Goal: Communication & Community: Participate in discussion

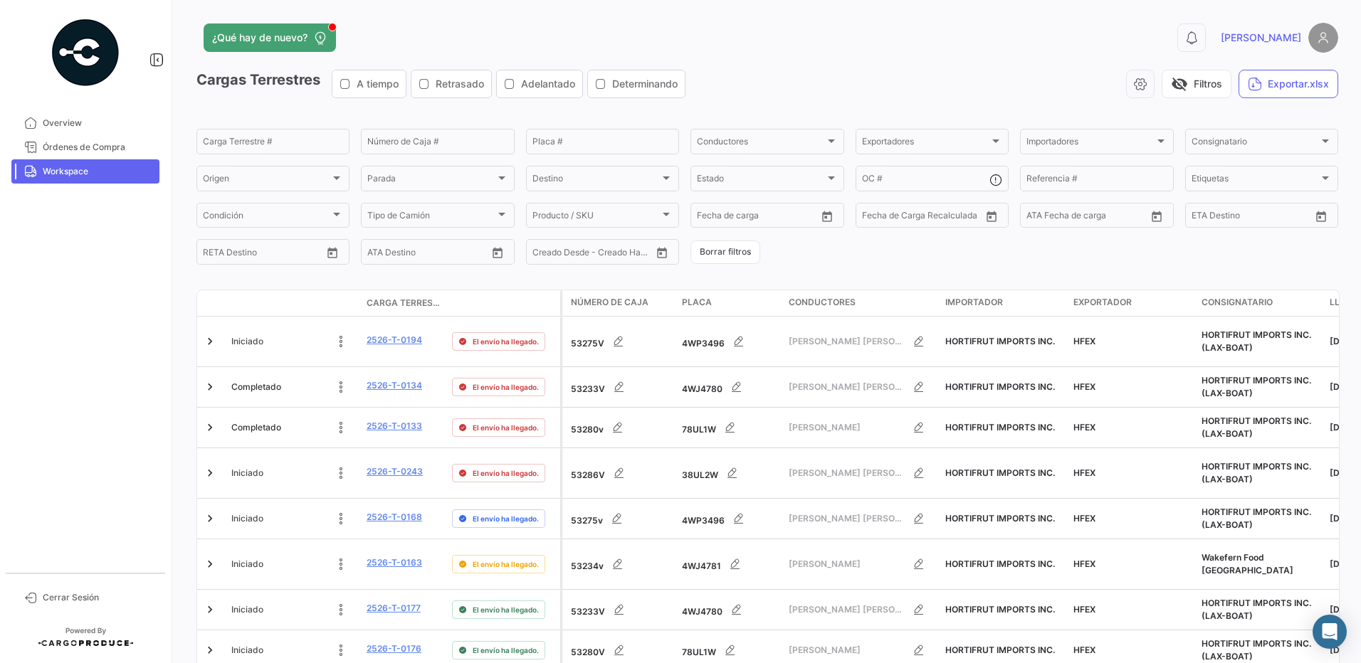
scroll to position [520, 0]
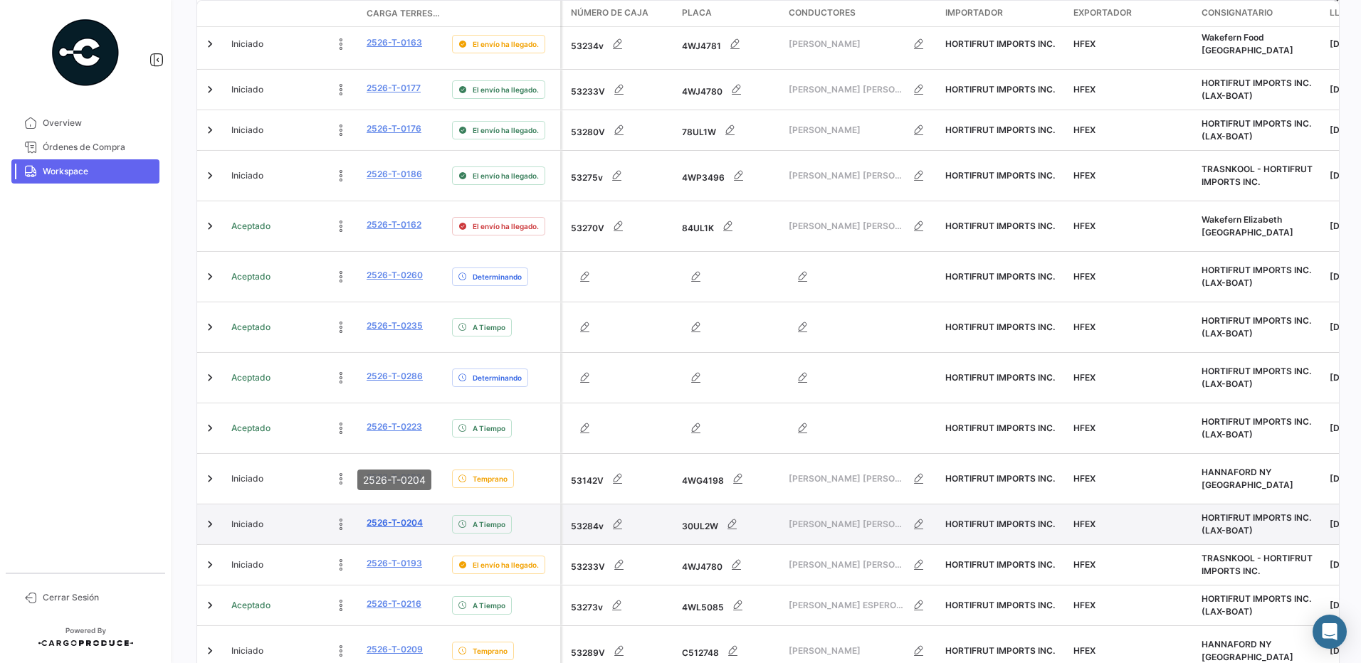
click at [404, 517] on link "2526-T-0204" at bounding box center [395, 523] width 56 height 13
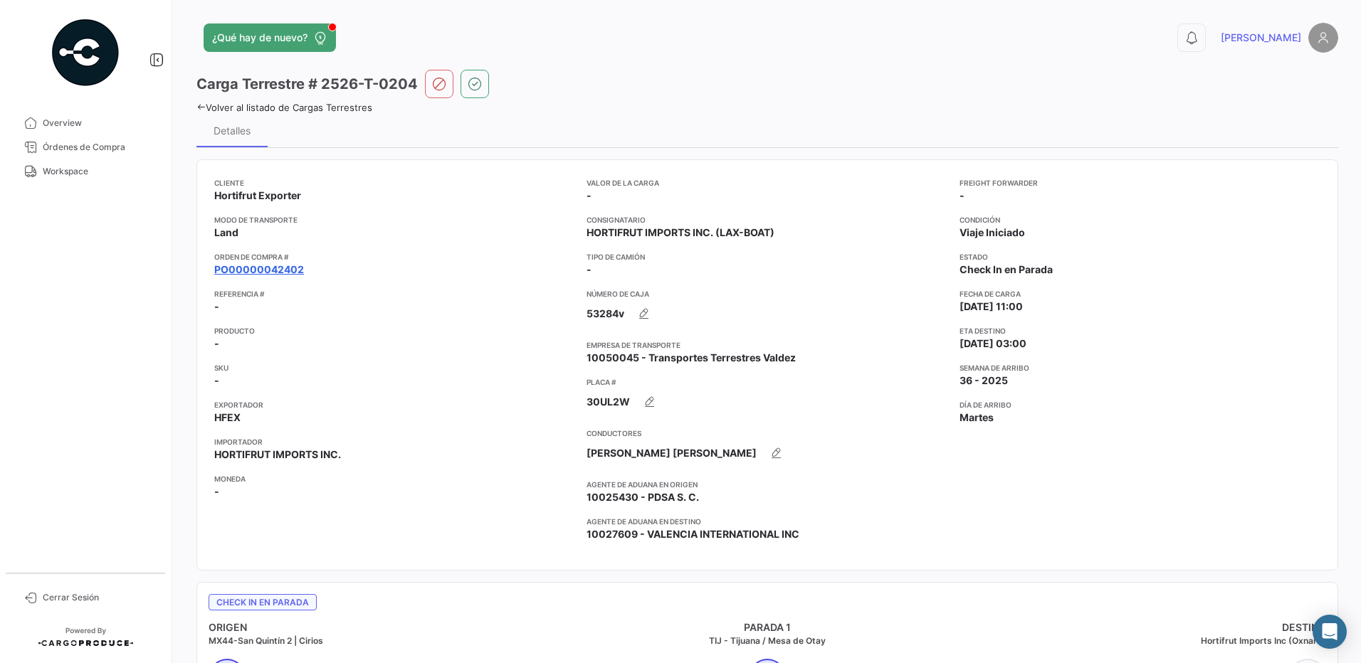
click at [260, 272] on link "PO00000042402" at bounding box center [259, 270] width 90 height 14
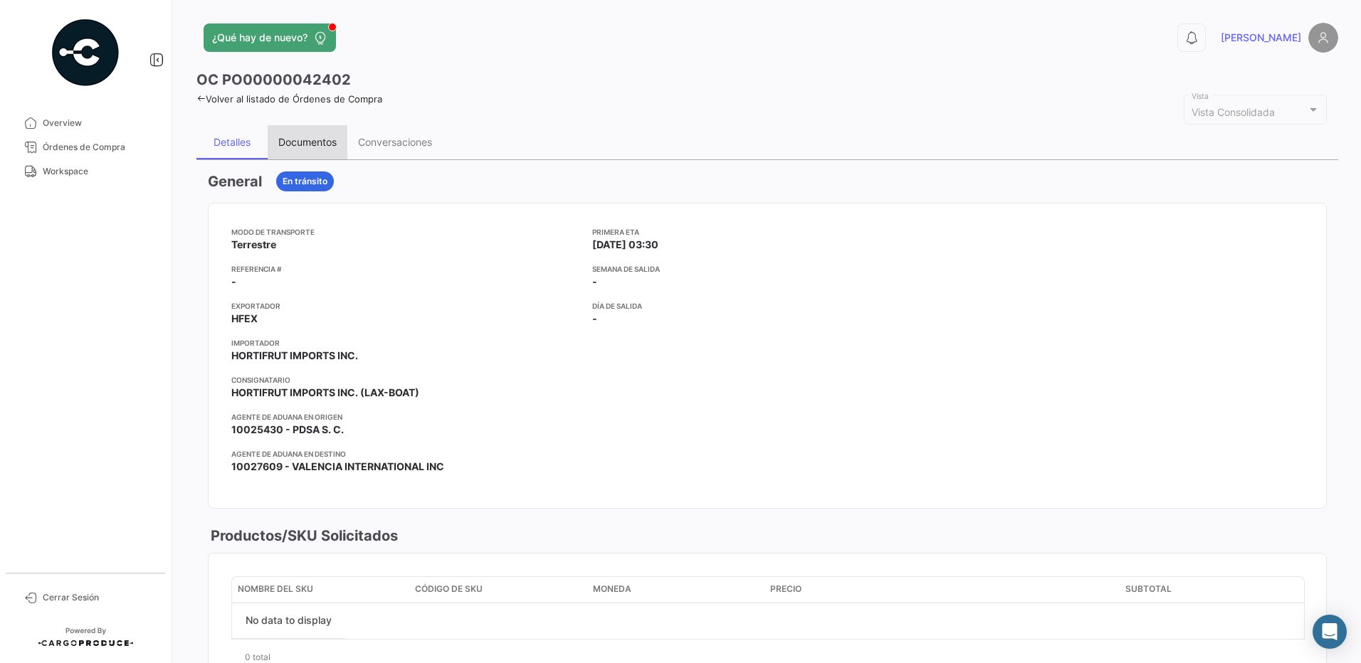
click at [305, 138] on div "Documentos" at bounding box center [307, 142] width 58 height 12
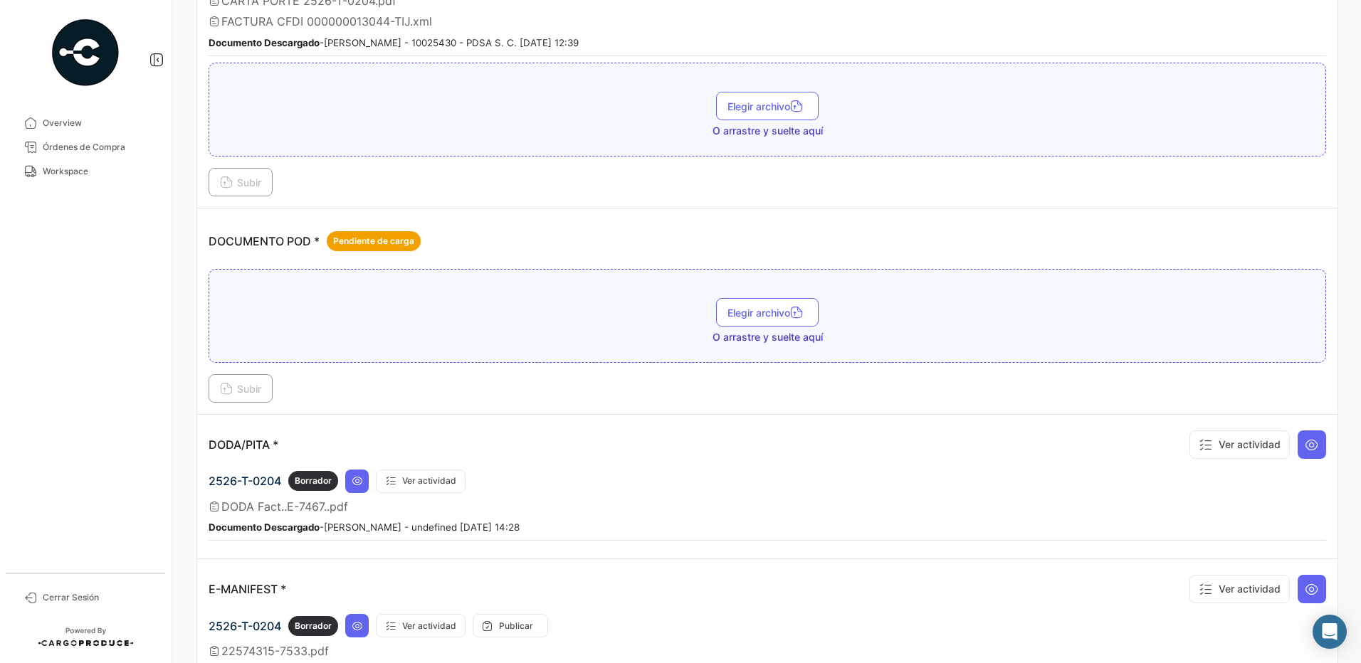
scroll to position [544, 0]
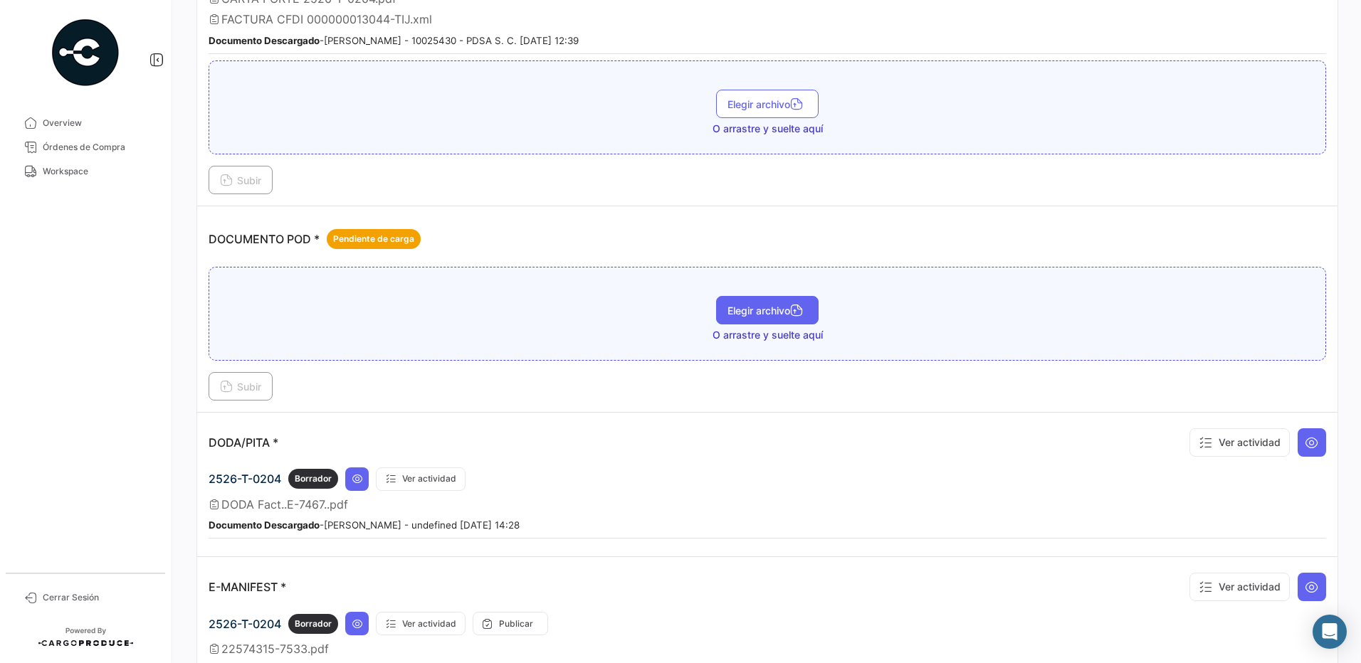
click at [775, 315] on span "Elegir archivo" at bounding box center [767, 311] width 80 height 12
click at [248, 396] on button "Subir" at bounding box center [241, 386] width 64 height 28
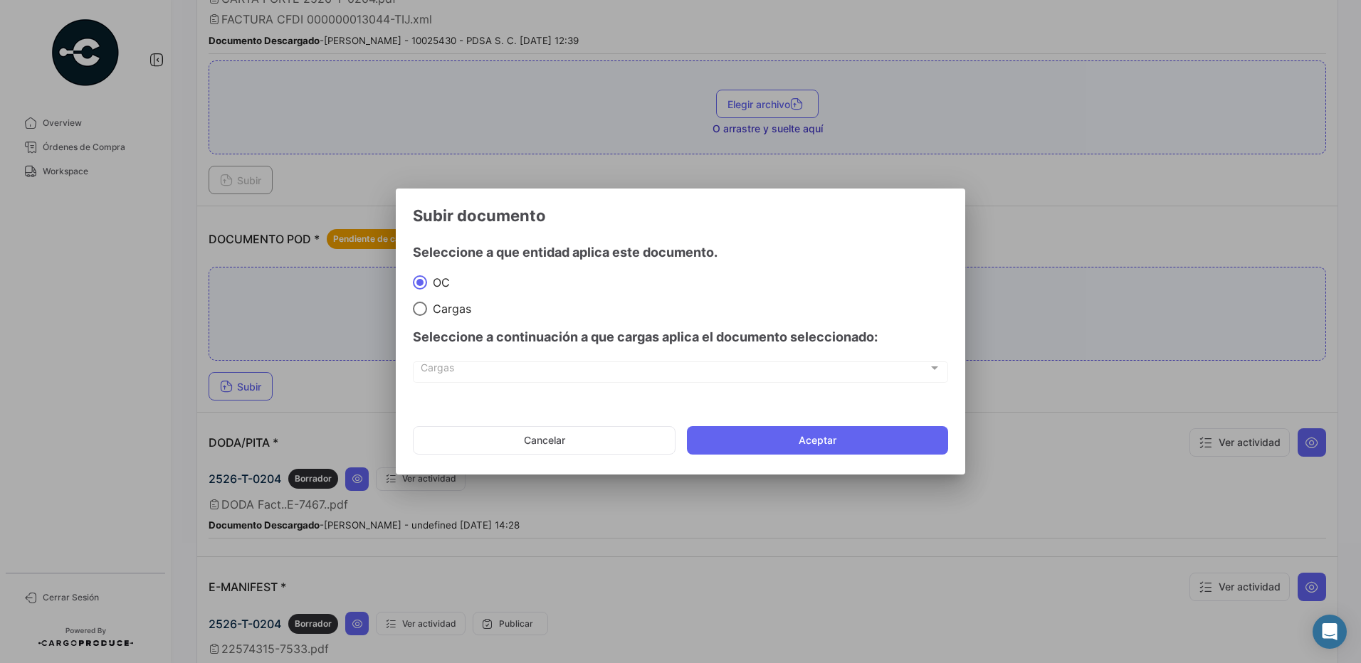
click at [454, 319] on div "Seleccione a continuación a que cargas aplica el documento seleccionado:" at bounding box center [680, 337] width 535 height 43
click at [453, 314] on span "Cargas" at bounding box center [449, 309] width 44 height 14
click at [427, 314] on input "Cargas" at bounding box center [420, 309] width 14 height 14
radio input "true"
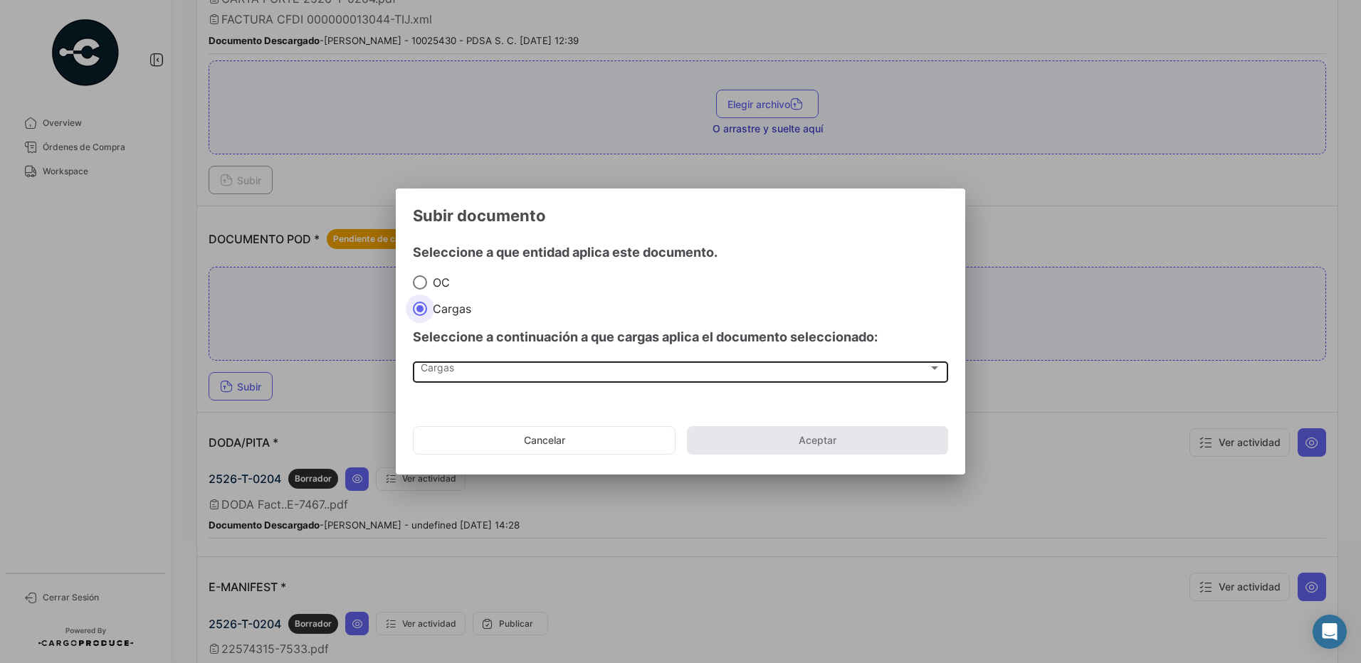
click at [465, 369] on div "Cargas" at bounding box center [674, 371] width 507 height 12
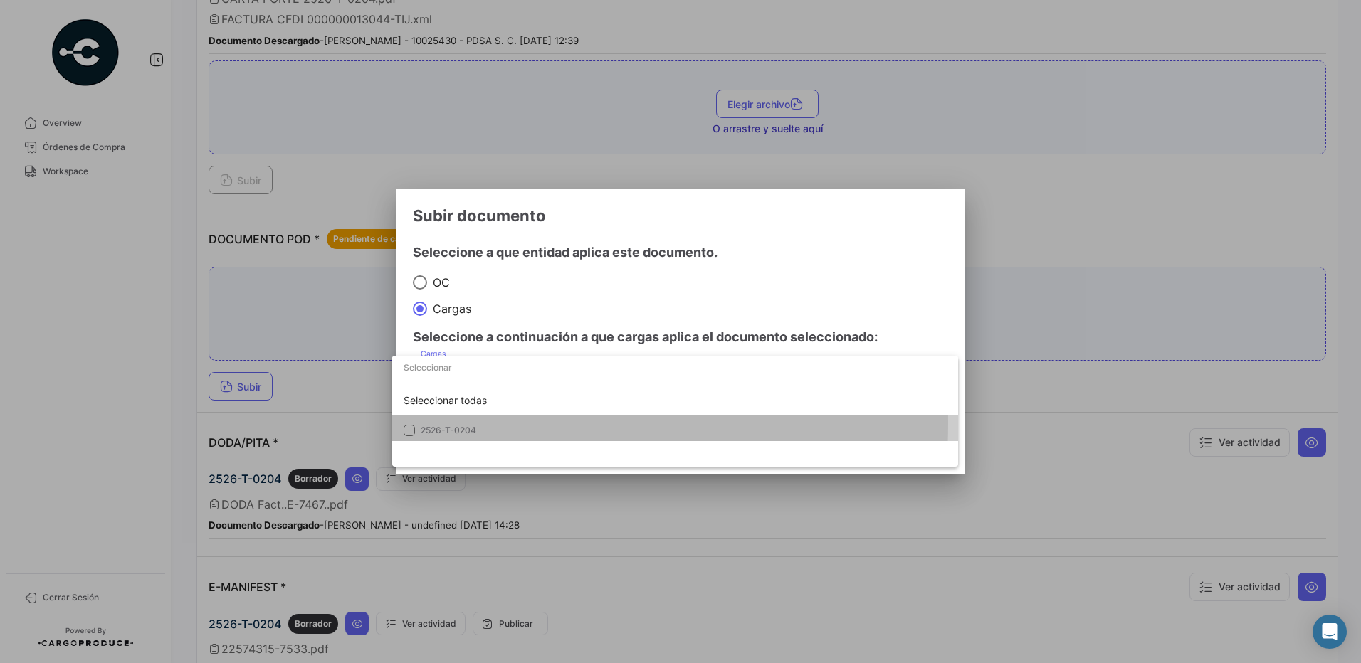
click at [454, 424] on mat-option "2526-T-0204" at bounding box center [675, 431] width 566 height 30
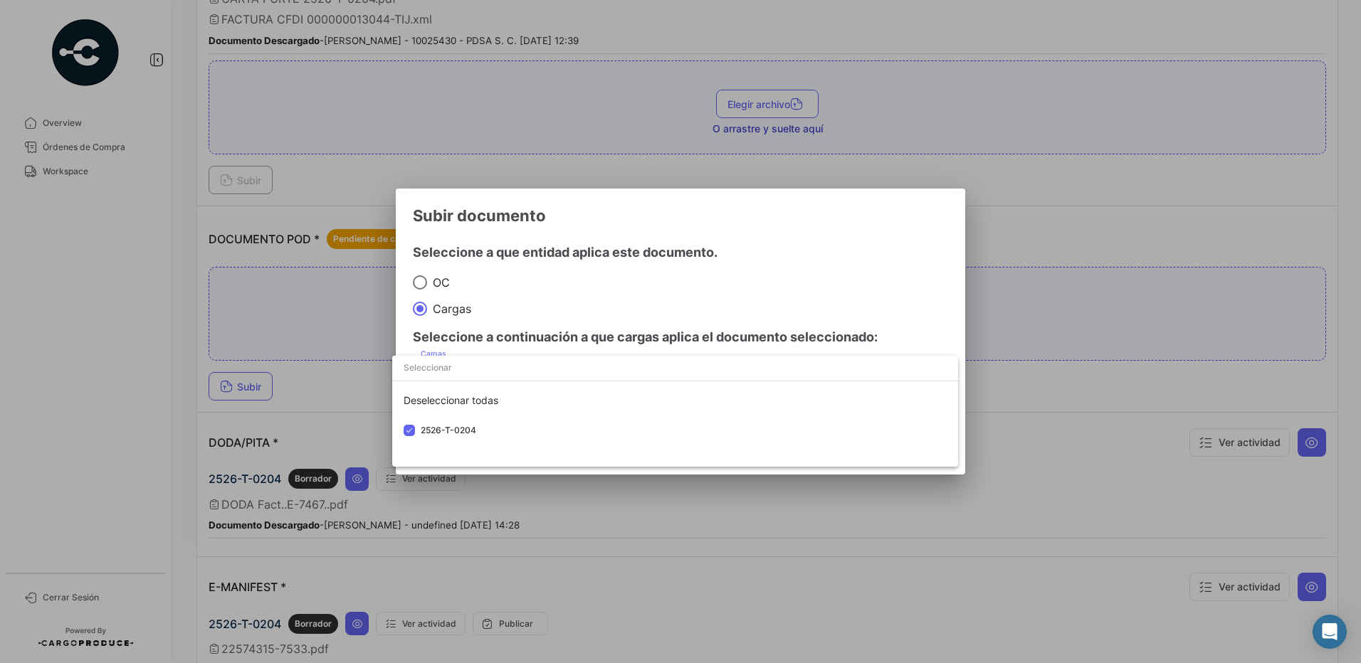
click at [562, 280] on div at bounding box center [680, 331] width 1361 height 663
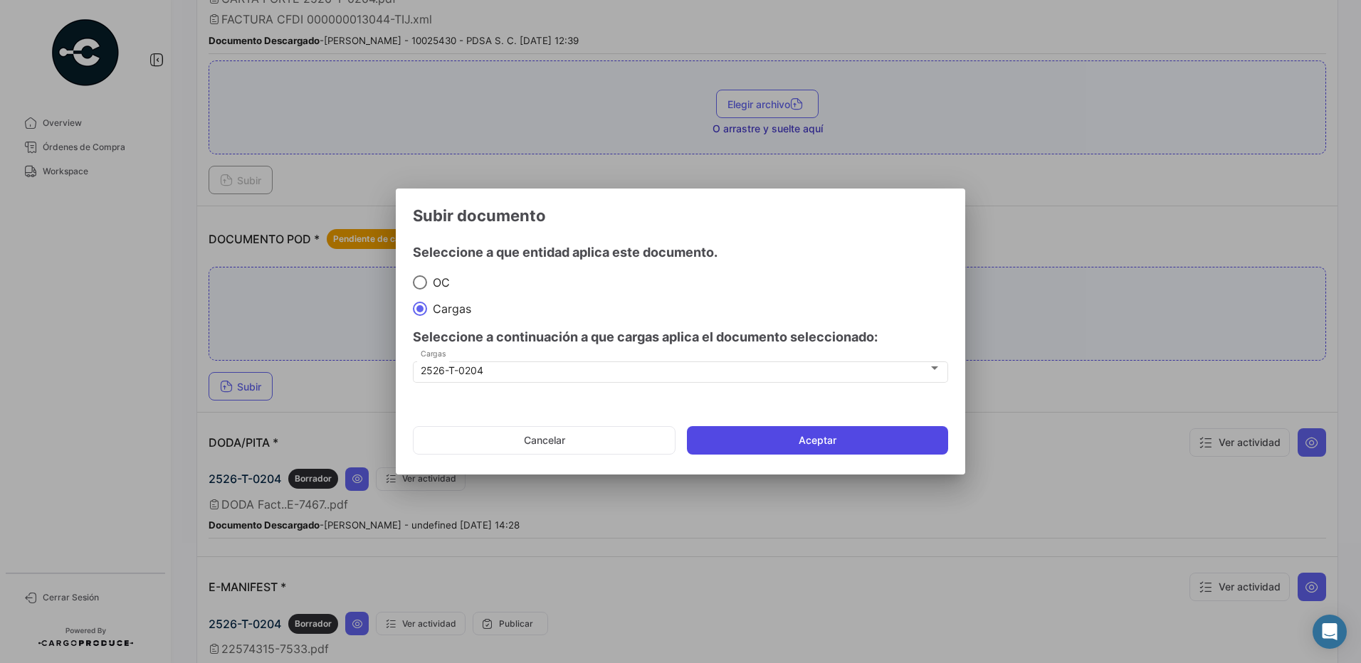
click at [775, 430] on button "Aceptar" at bounding box center [817, 440] width 261 height 28
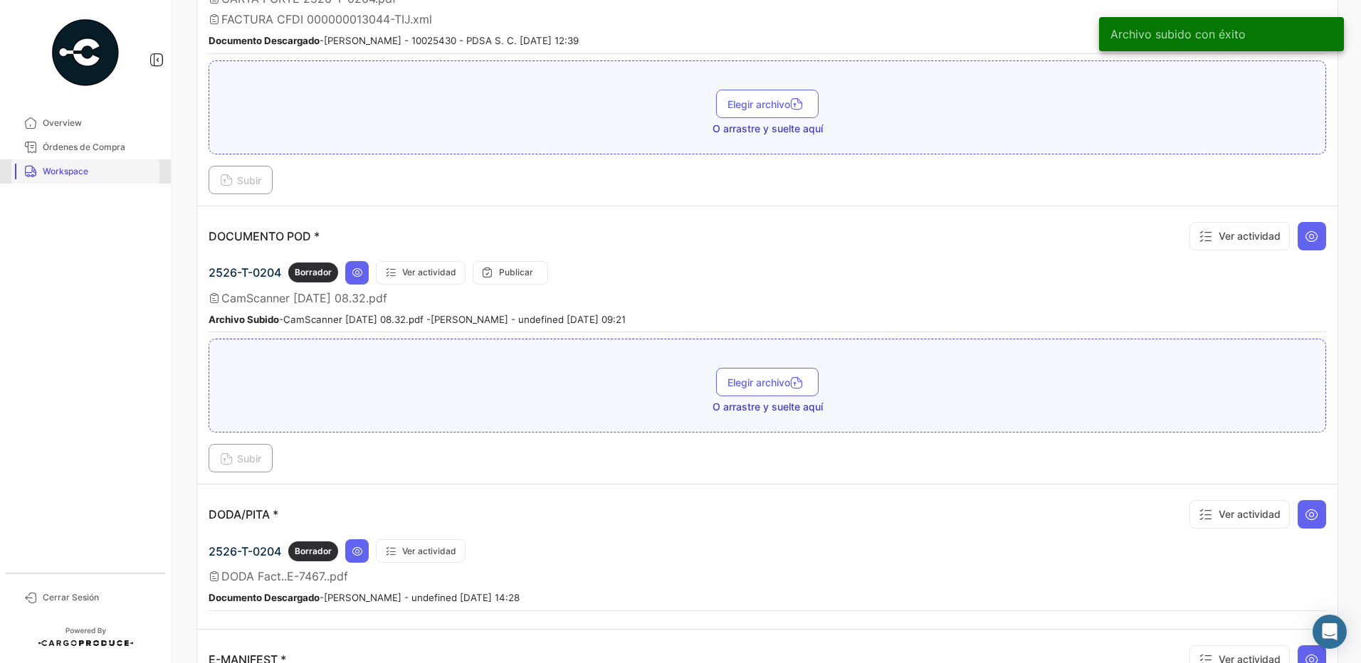
click at [90, 178] on link "Workspace" at bounding box center [85, 171] width 148 height 24
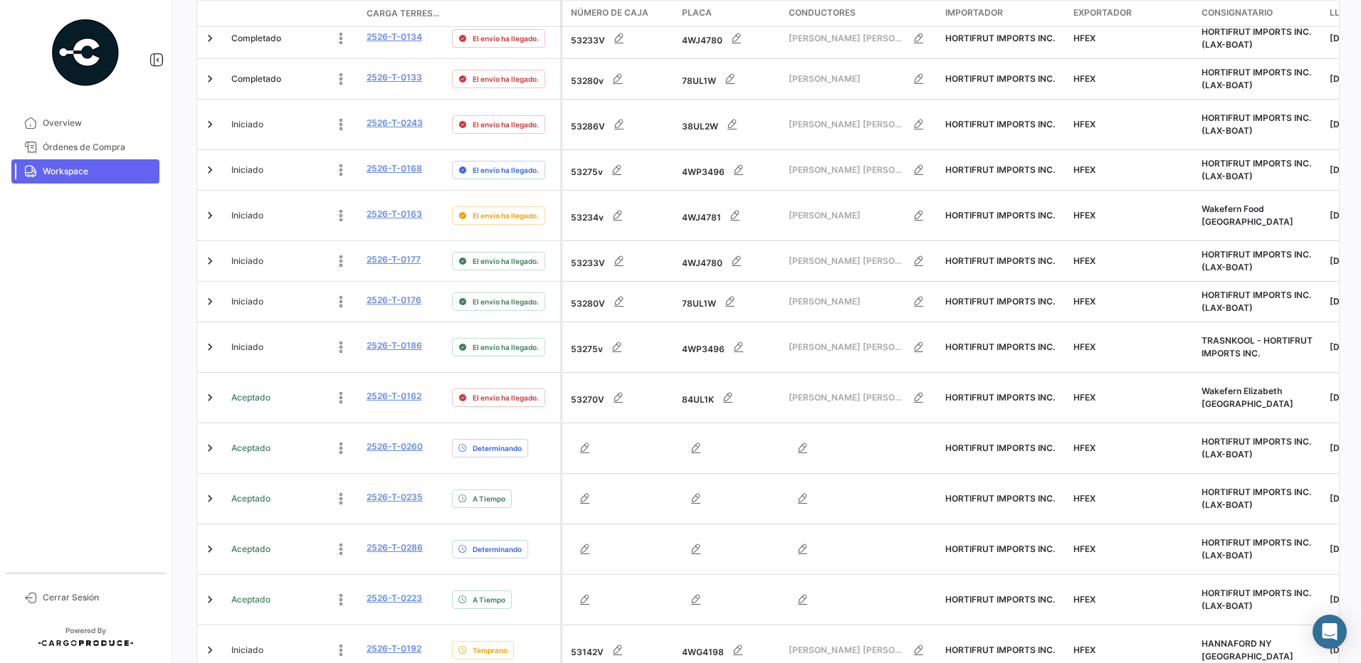
scroll to position [528, 0]
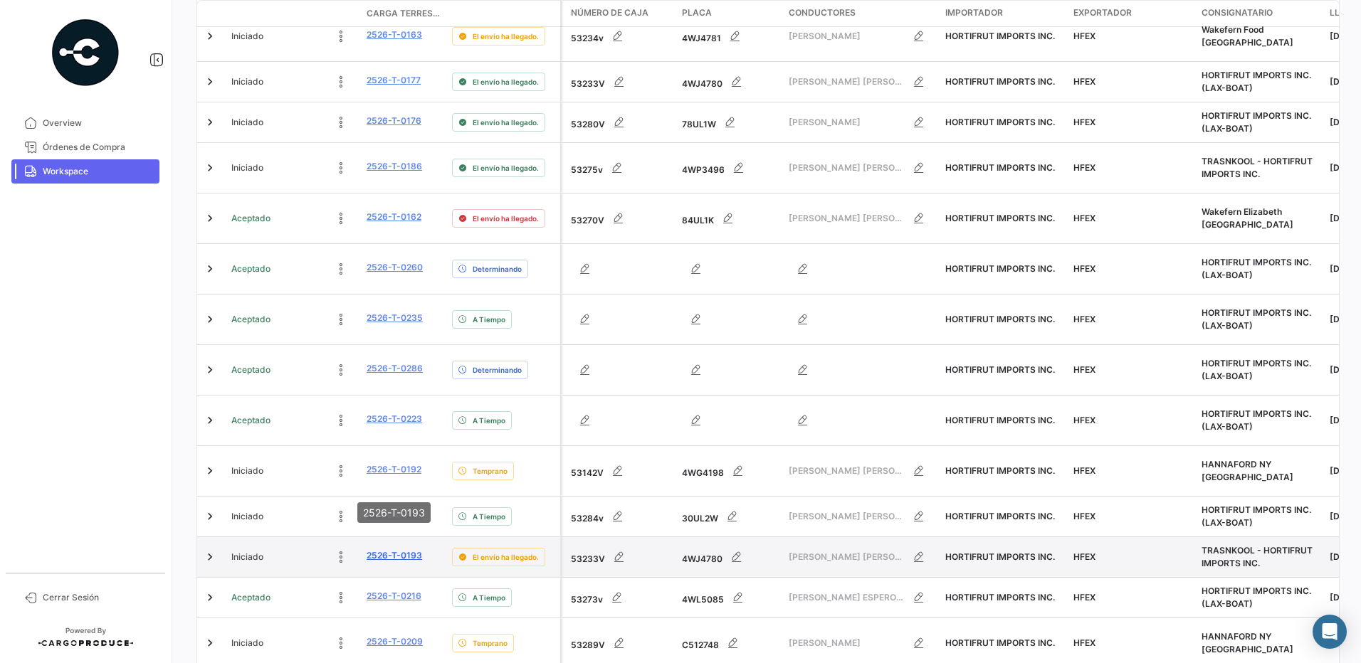
click at [400, 549] on link "2526-T-0193" at bounding box center [395, 555] width 56 height 13
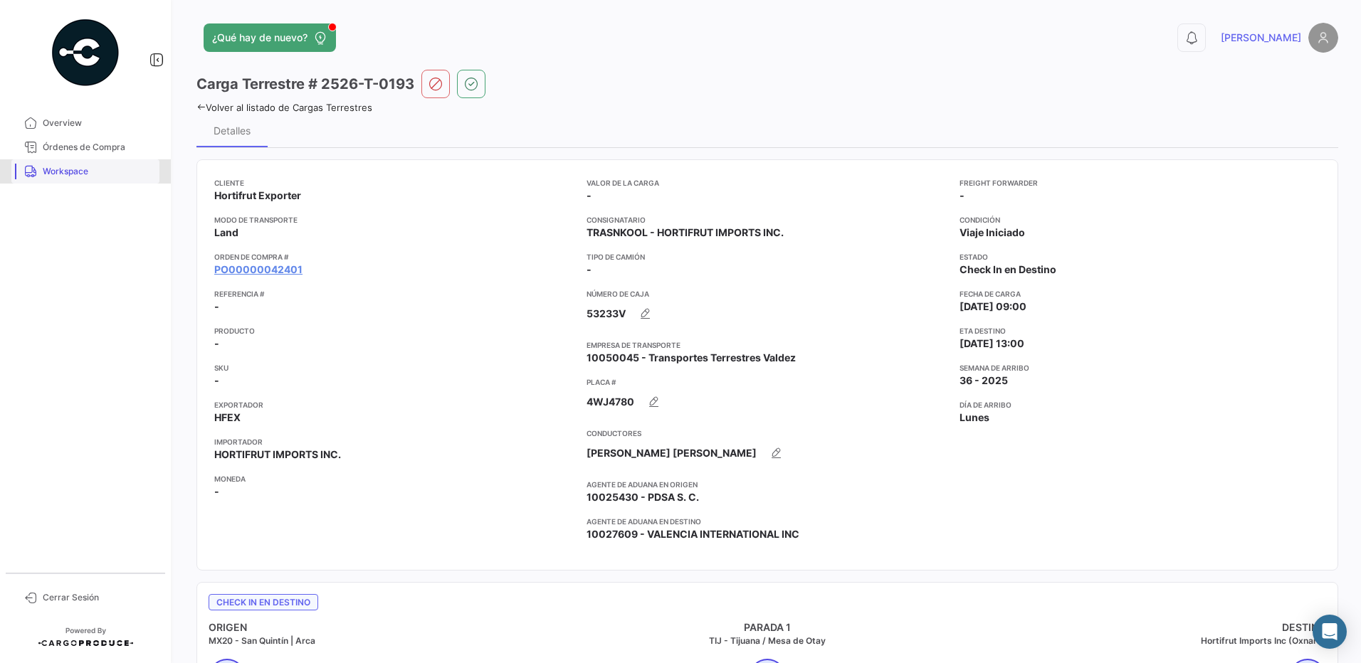
click at [59, 171] on span "Workspace" at bounding box center [98, 171] width 111 height 13
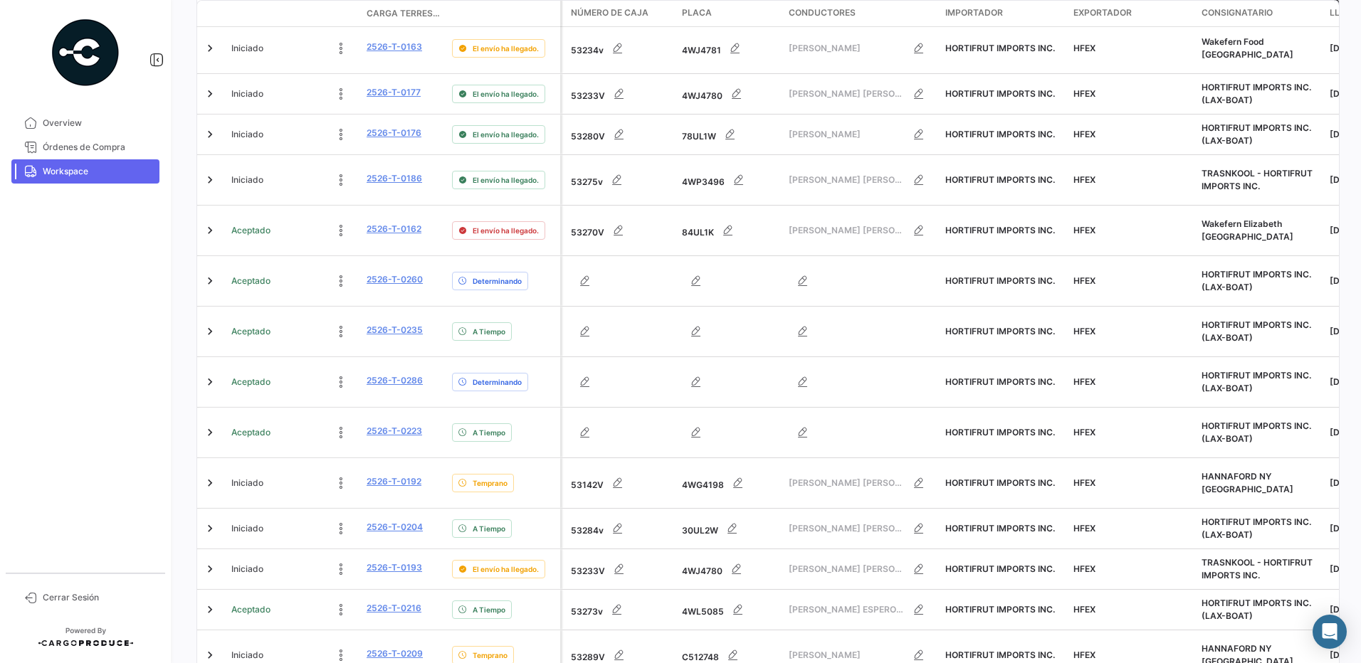
scroll to position [528, 0]
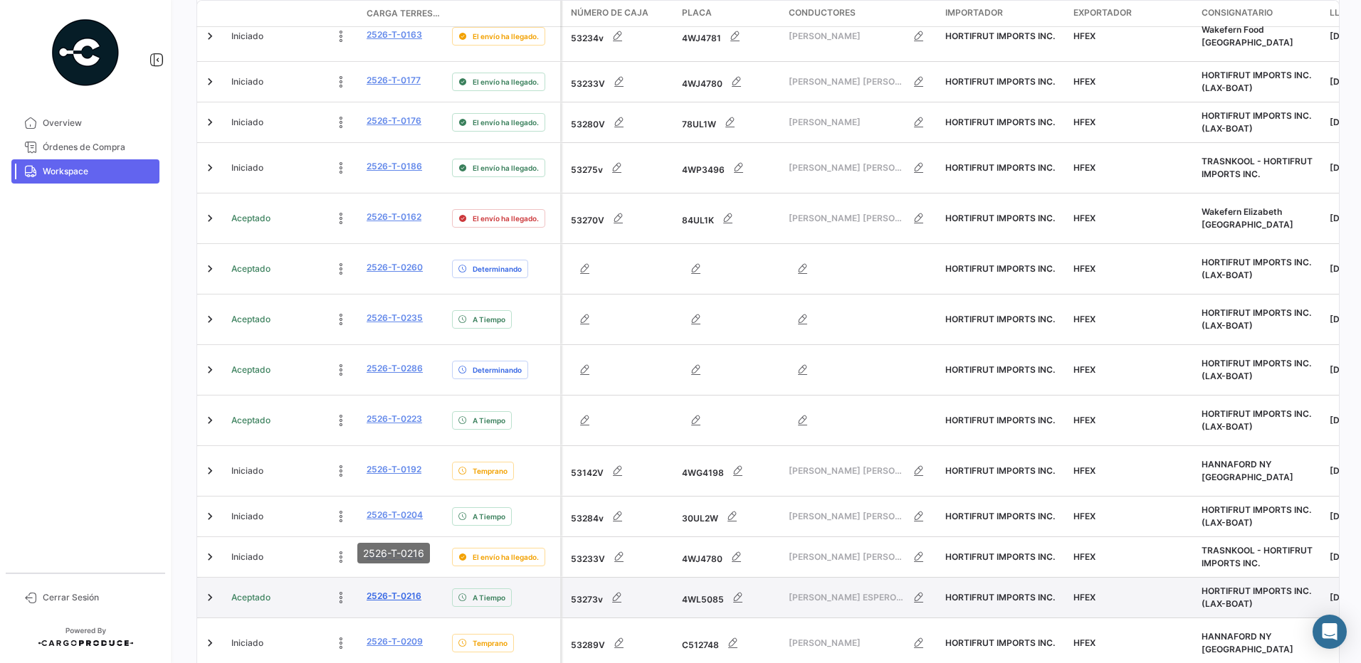
click at [404, 590] on link "2526-T-0216" at bounding box center [394, 596] width 55 height 13
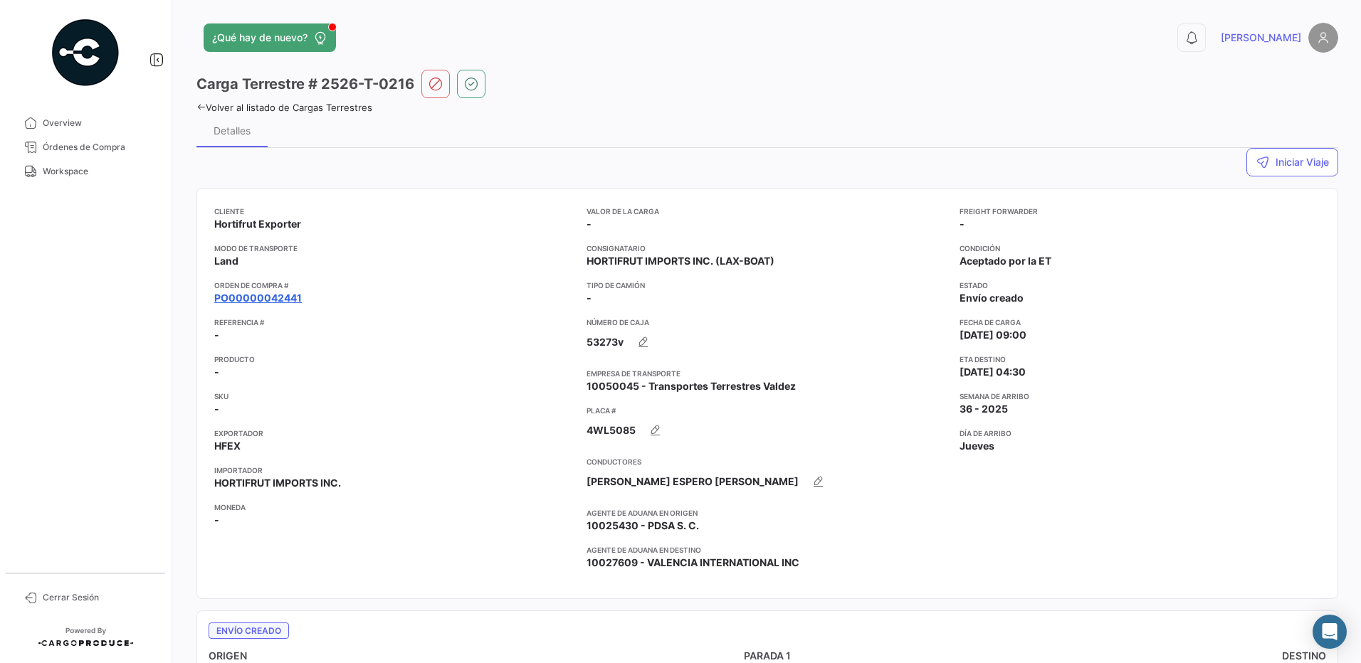
click at [288, 302] on link "PO00000042441" at bounding box center [258, 298] width 88 height 14
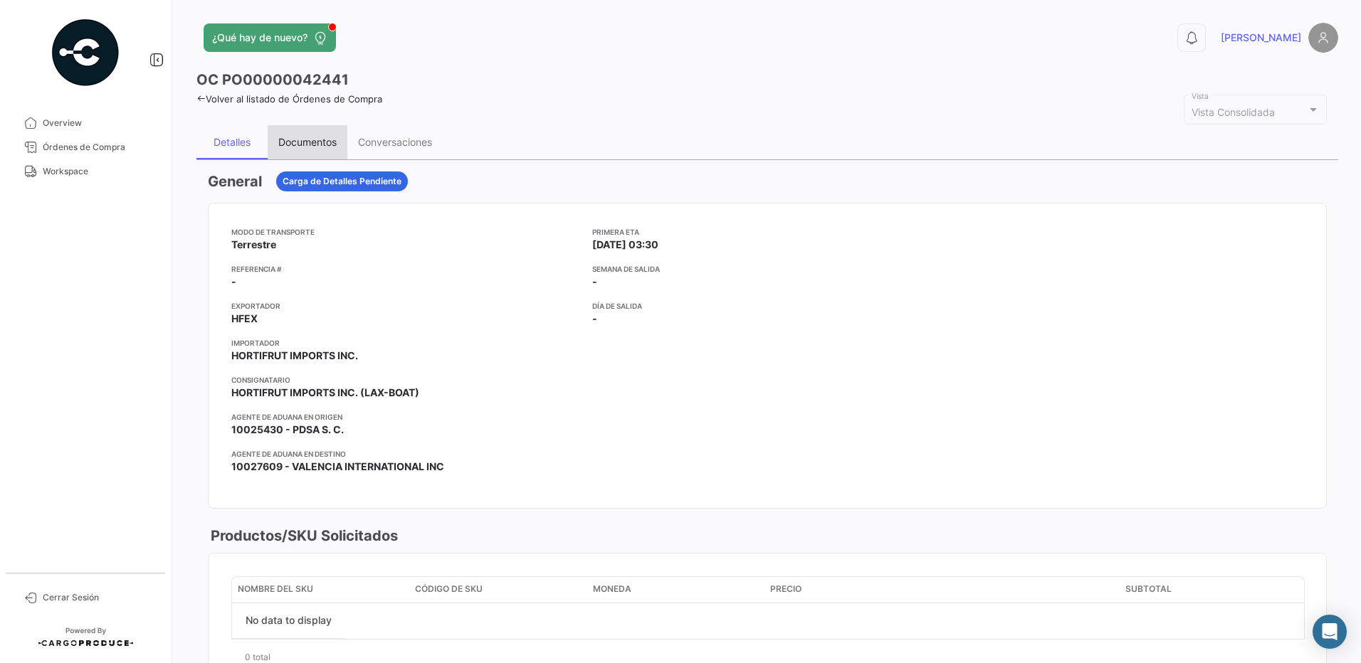
click at [307, 140] on div "Documentos" at bounding box center [307, 142] width 58 height 12
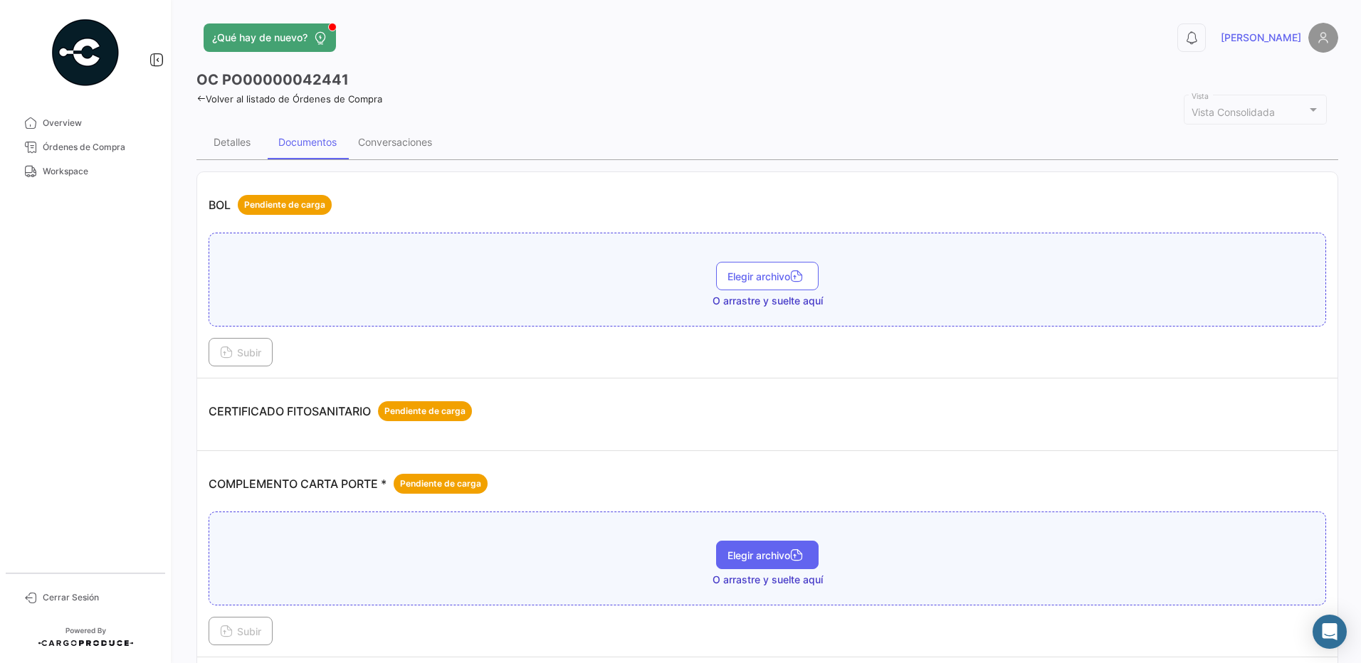
click at [759, 553] on span "Elegir archivo" at bounding box center [767, 555] width 80 height 12
click at [259, 626] on span "Subir" at bounding box center [240, 632] width 41 height 12
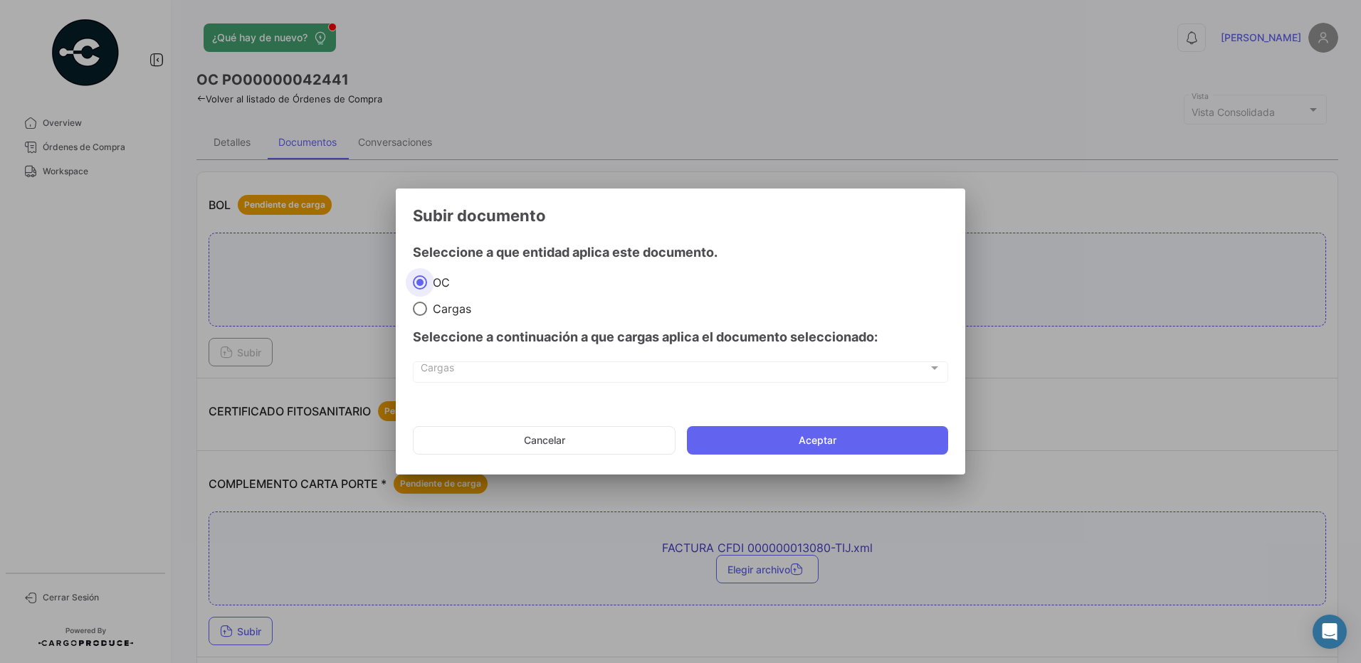
click at [448, 310] on span "Cargas" at bounding box center [449, 309] width 44 height 14
click at [427, 310] on input "Cargas" at bounding box center [420, 309] width 14 height 14
radio input "true"
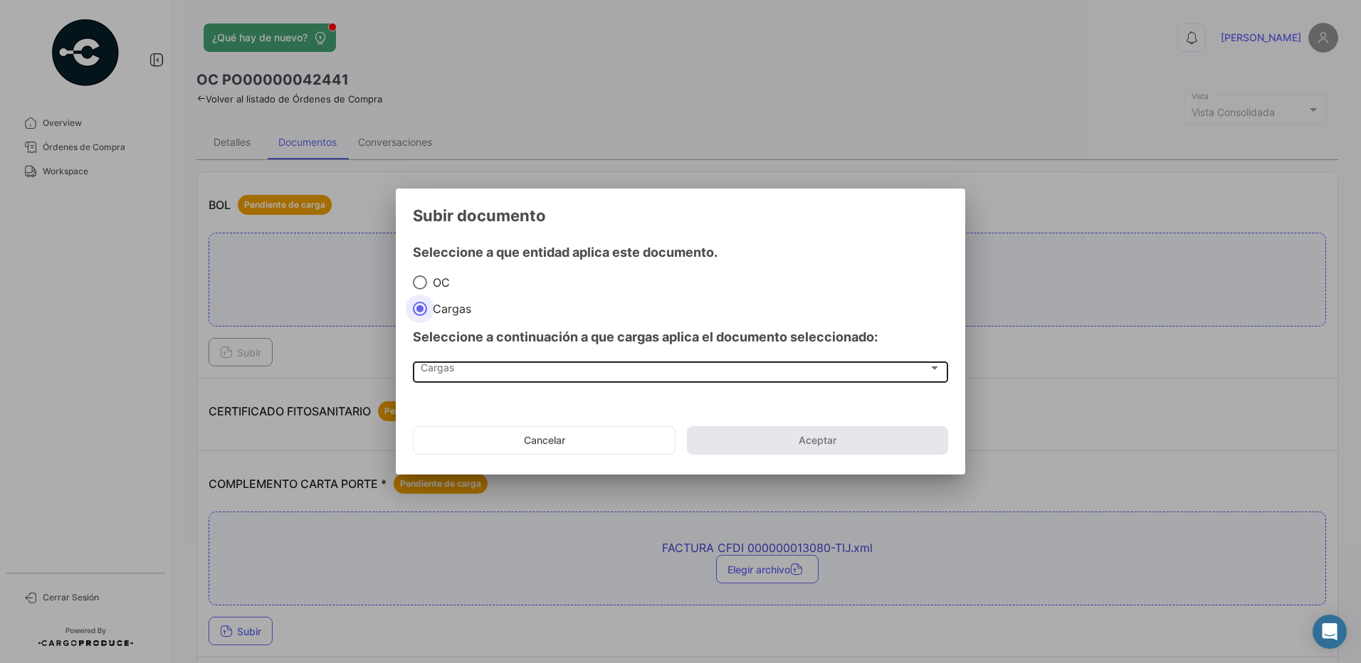
click at [477, 367] on div "Cargas" at bounding box center [674, 371] width 507 height 12
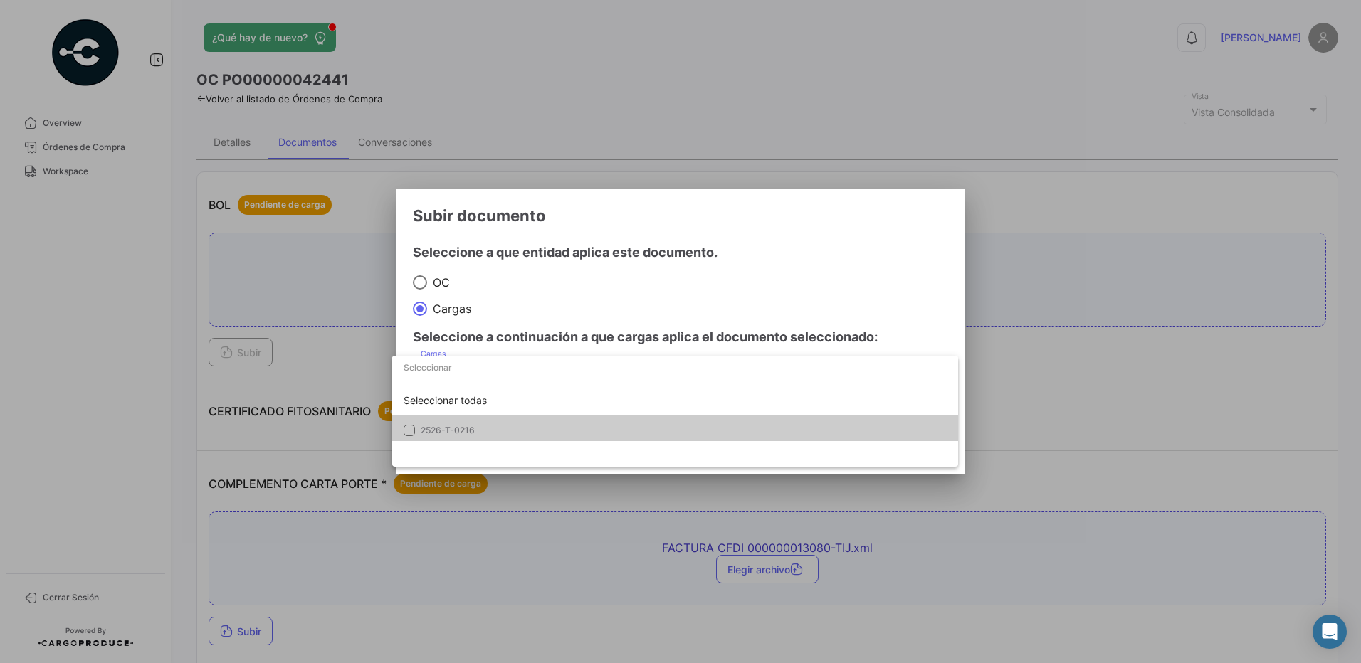
drag, startPoint x: 474, startPoint y: 428, endPoint x: 480, endPoint y: 410, distance: 19.4
click at [475, 426] on span "2526-T-0216" at bounding box center [520, 430] width 199 height 13
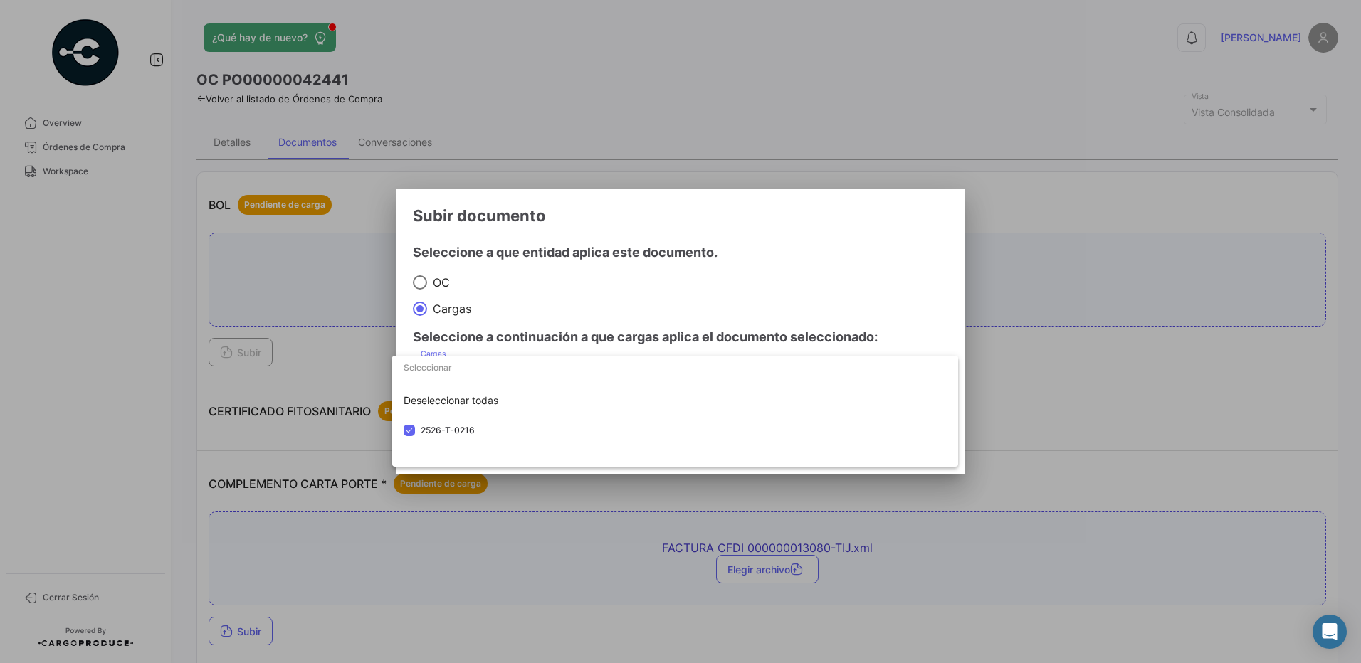
click at [536, 279] on div at bounding box center [680, 331] width 1361 height 663
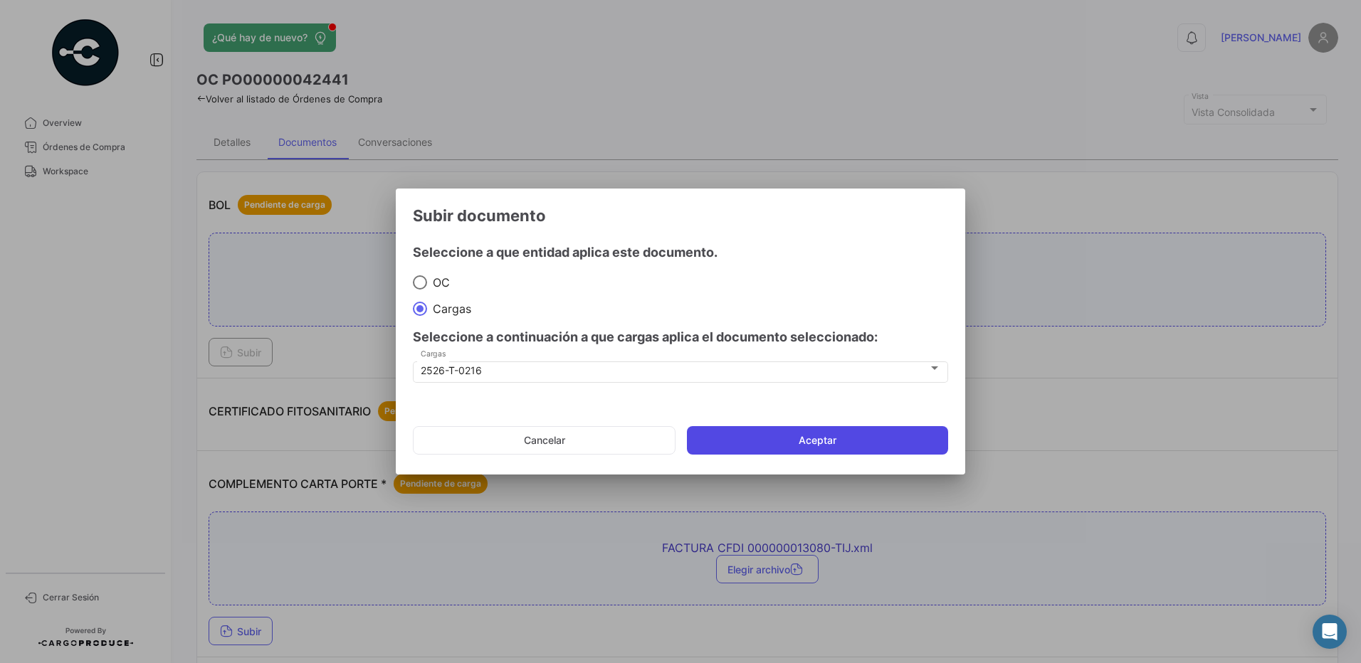
click at [796, 443] on button "Aceptar" at bounding box center [817, 440] width 261 height 28
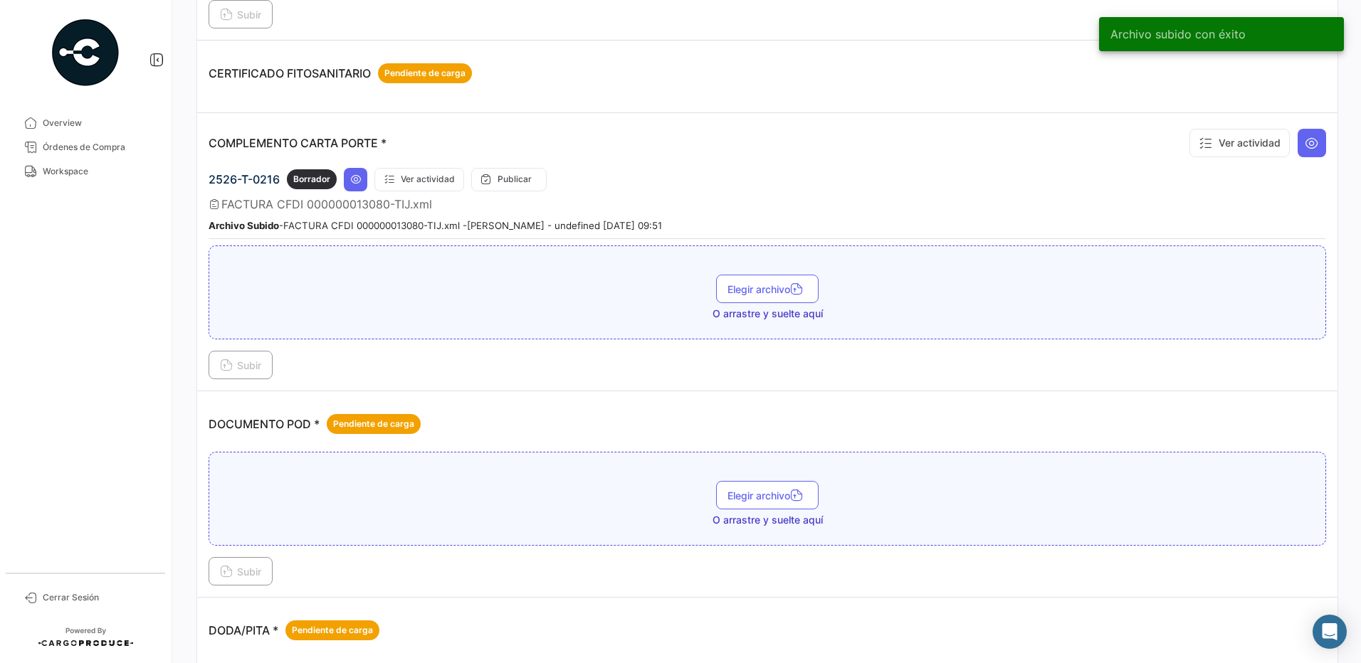
scroll to position [347, 0]
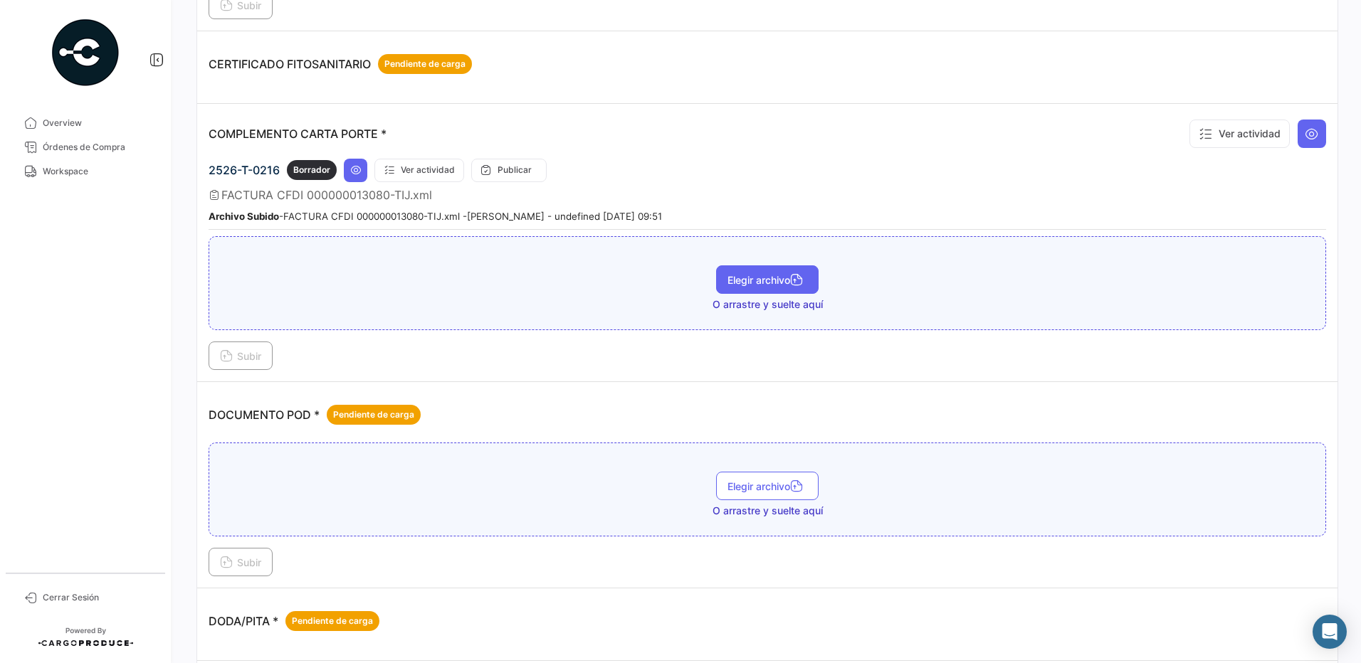
click at [786, 275] on span "Elegir archivo" at bounding box center [767, 280] width 80 height 12
click at [251, 364] on button "Subir" at bounding box center [241, 356] width 64 height 28
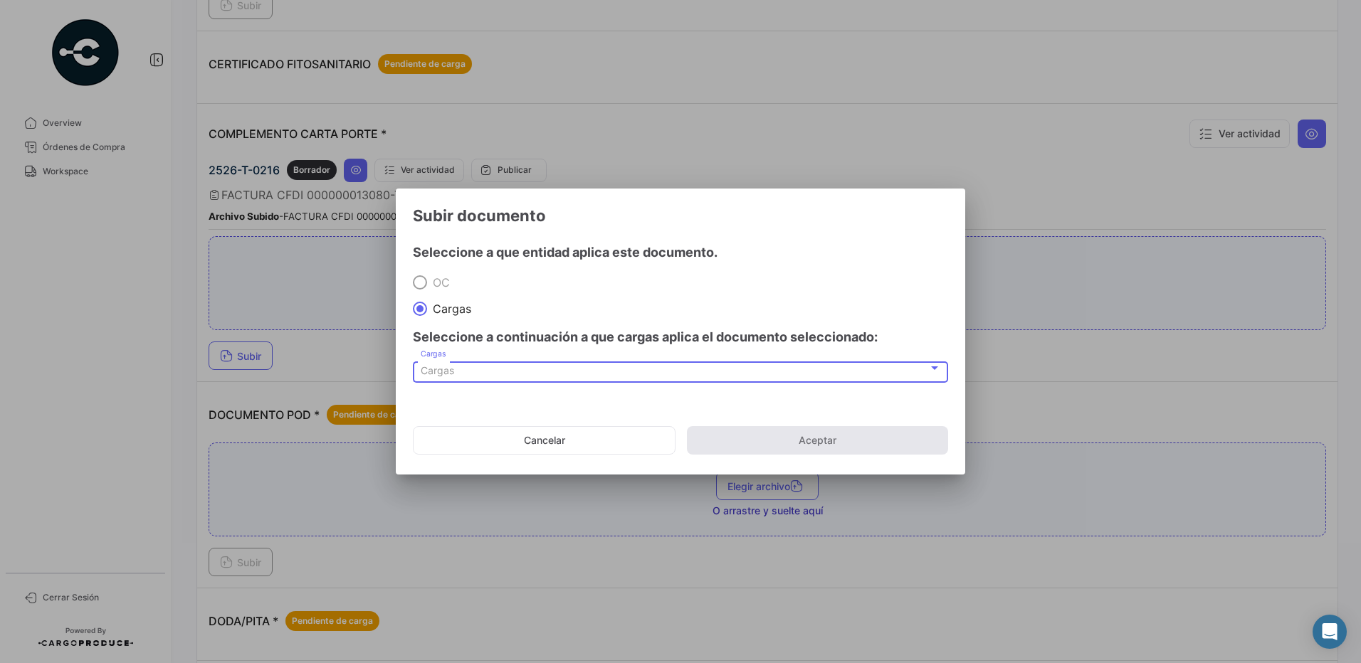
click at [460, 372] on div "Cargas" at bounding box center [674, 371] width 507 height 12
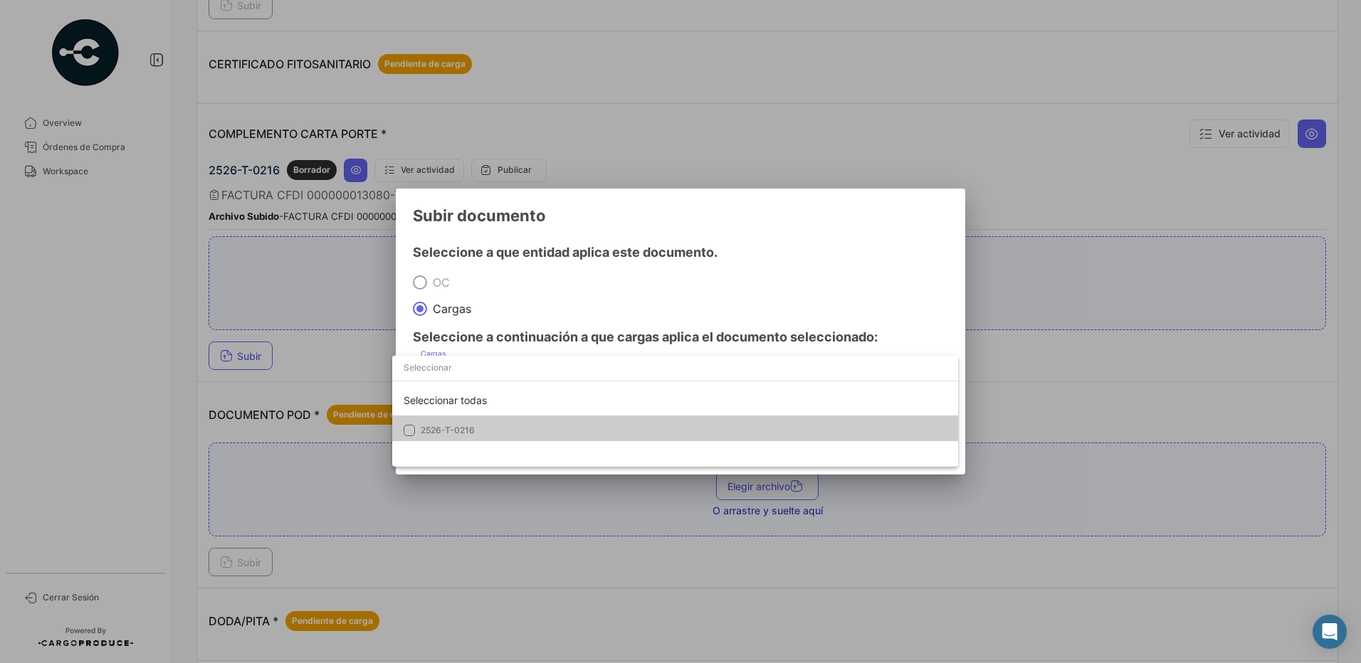
click at [478, 421] on mat-option "2526-T-0216" at bounding box center [675, 431] width 566 height 30
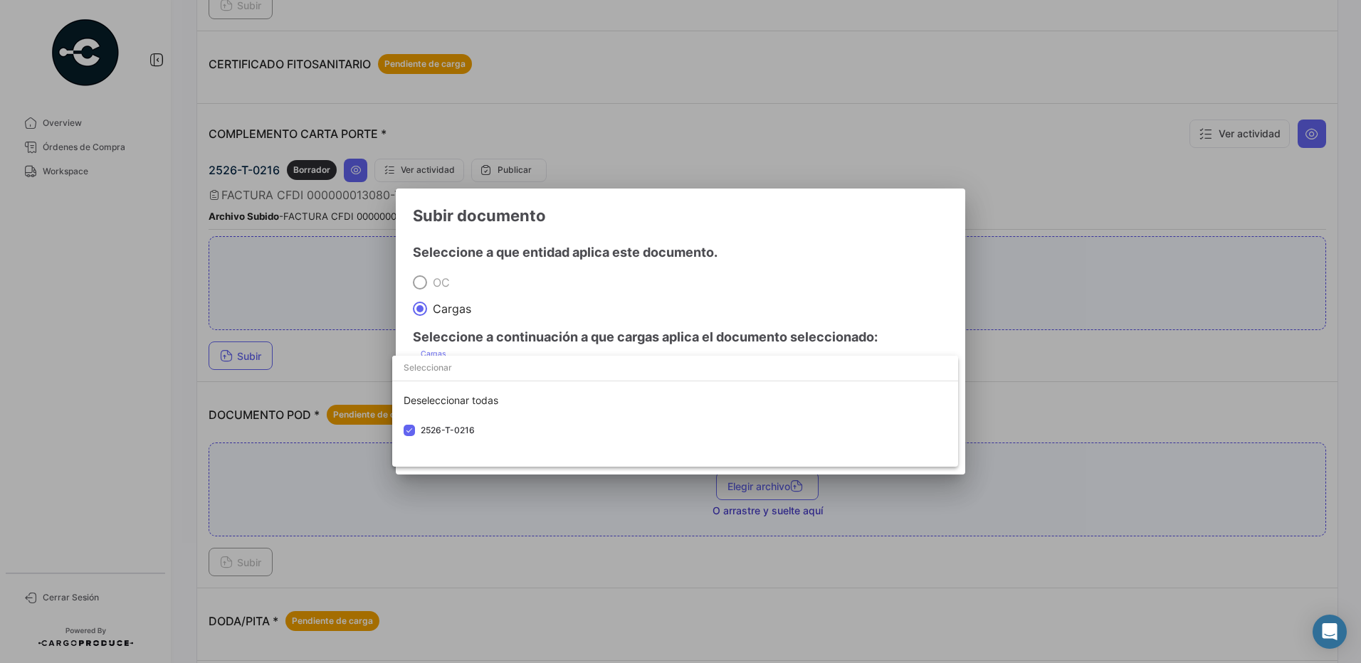
click at [563, 300] on div at bounding box center [680, 331] width 1361 height 663
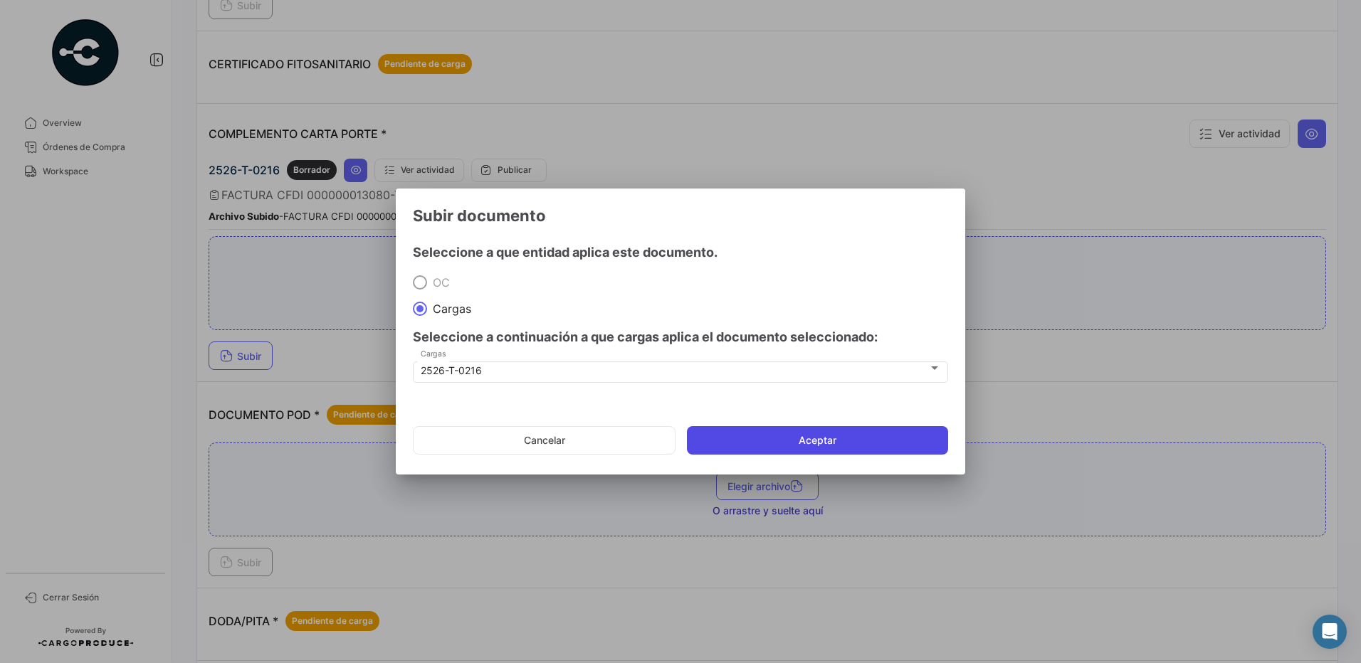
click at [855, 435] on button "Aceptar" at bounding box center [817, 440] width 261 height 28
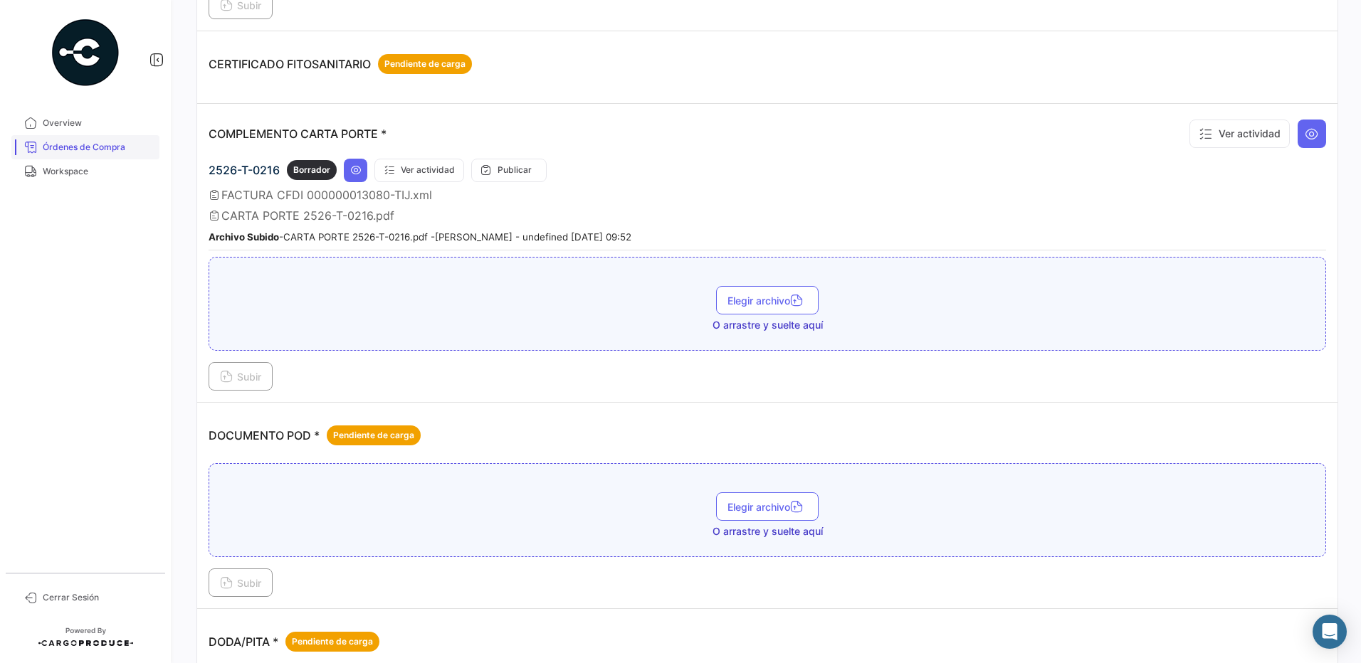
drag, startPoint x: 63, startPoint y: 168, endPoint x: 71, endPoint y: 154, distance: 16.0
click at [63, 168] on span "Workspace" at bounding box center [98, 171] width 111 height 13
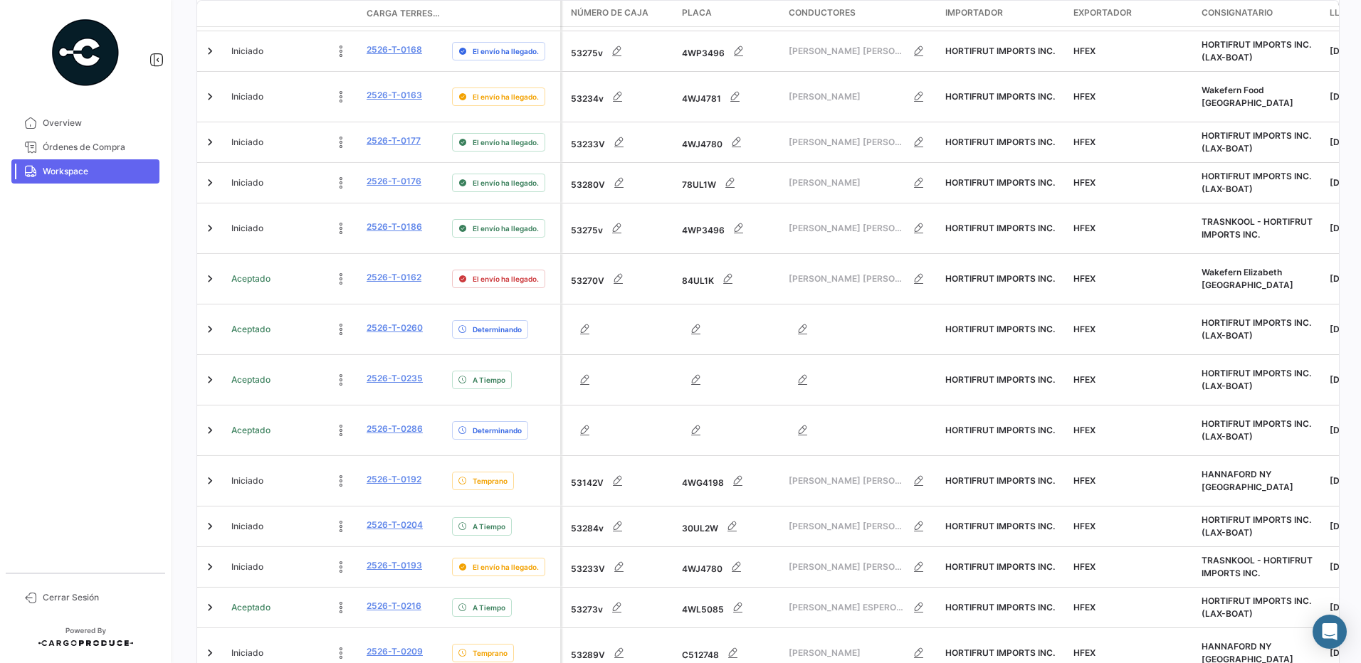
scroll to position [528, 0]
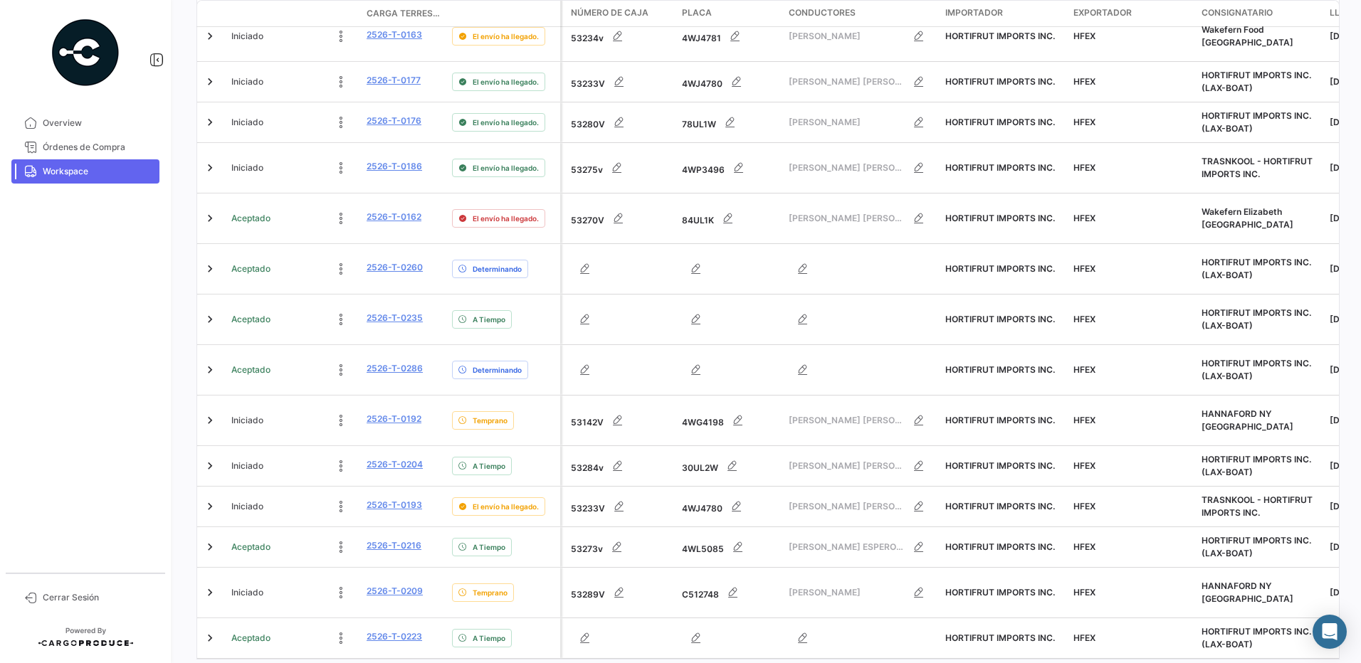
click at [781, 663] on link "5" at bounding box center [789, 674] width 17 height 16
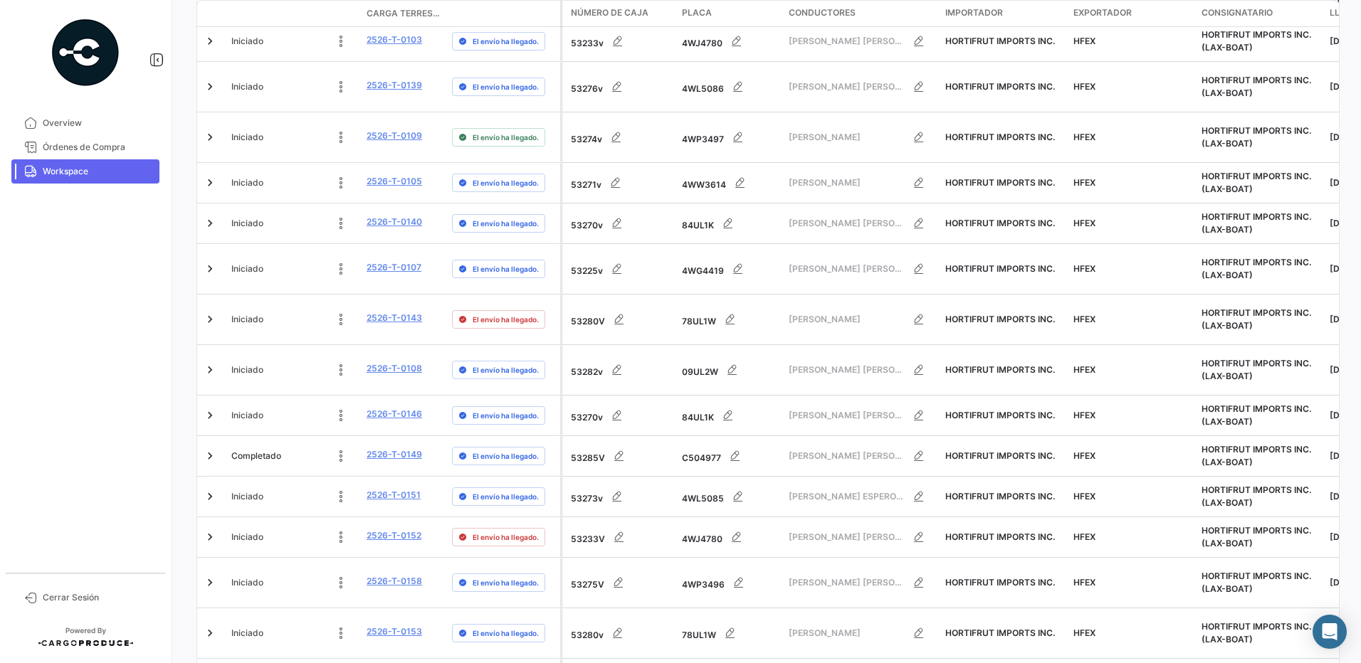
scroll to position [539, 0]
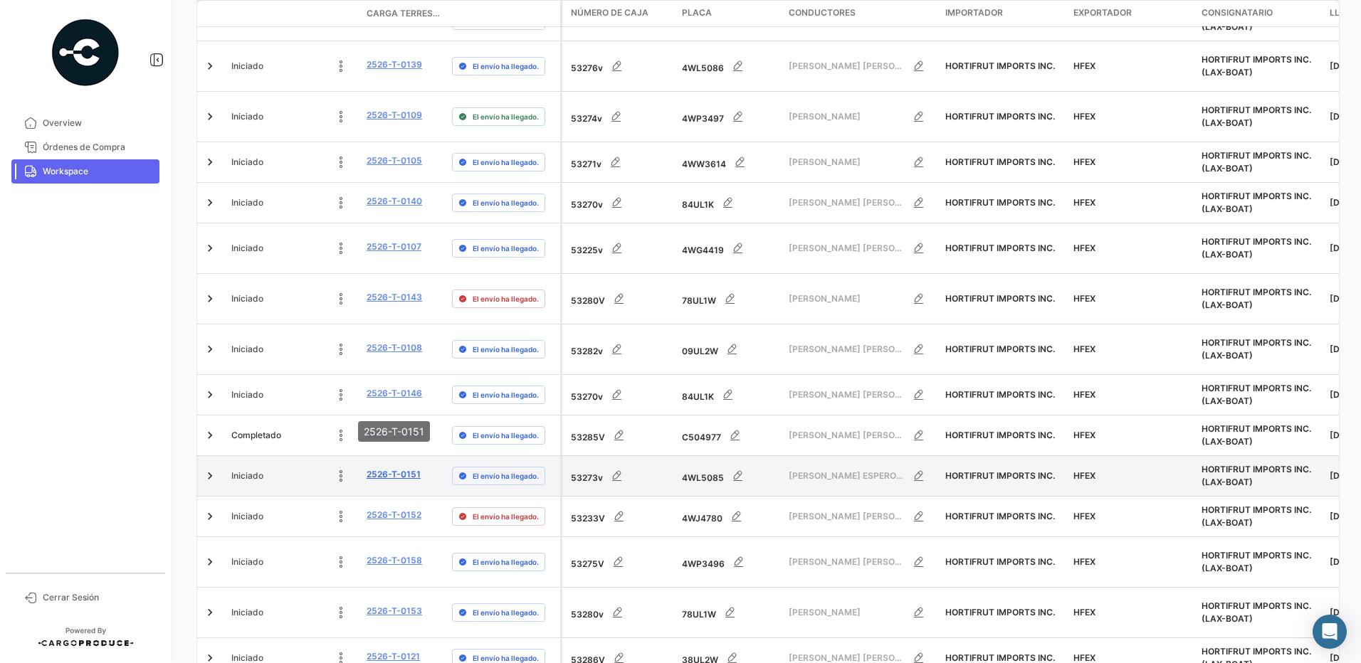
click at [415, 468] on link "2526-T-0151" at bounding box center [394, 474] width 54 height 13
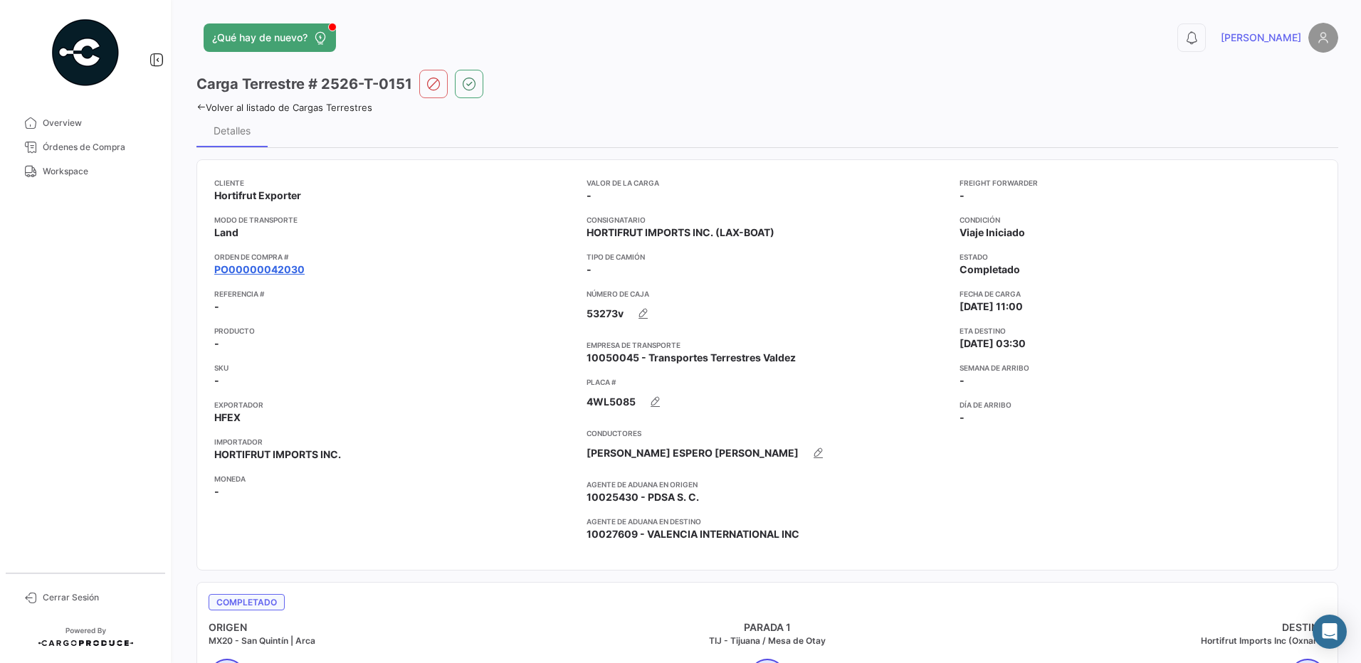
click at [280, 271] on link "PO00000042030" at bounding box center [259, 270] width 90 height 14
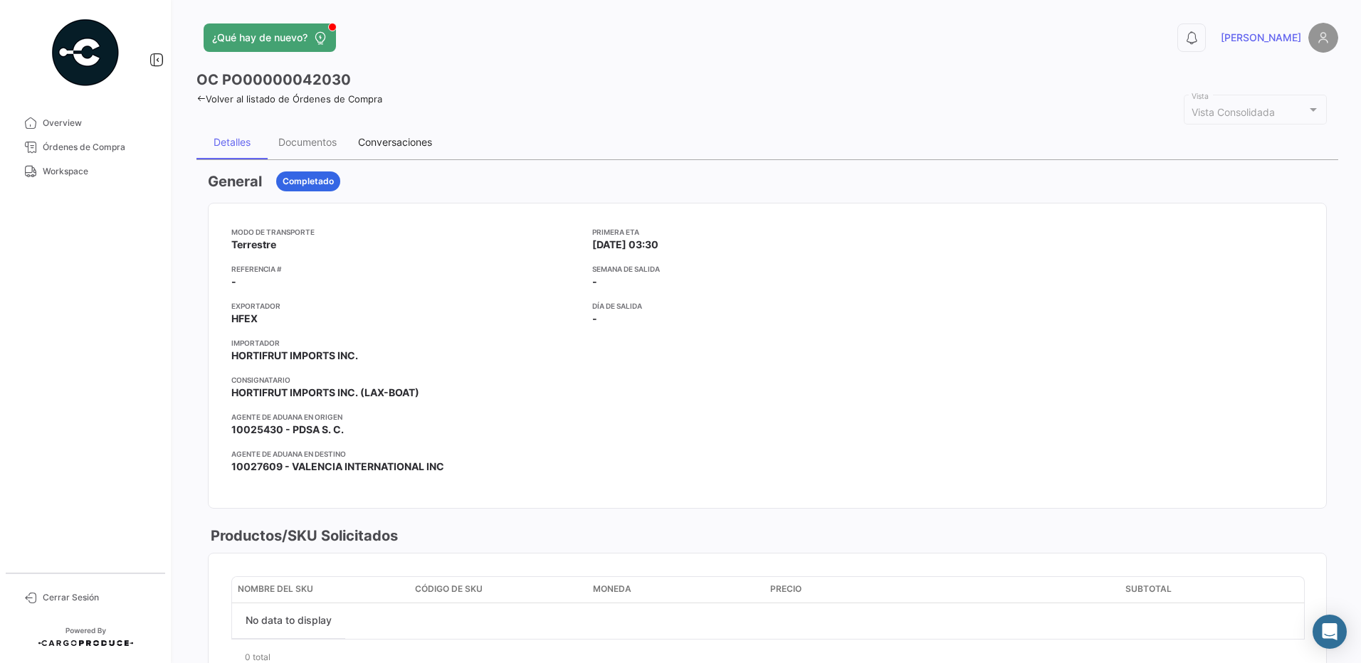
click at [409, 144] on div "Conversaciones" at bounding box center [395, 142] width 74 height 12
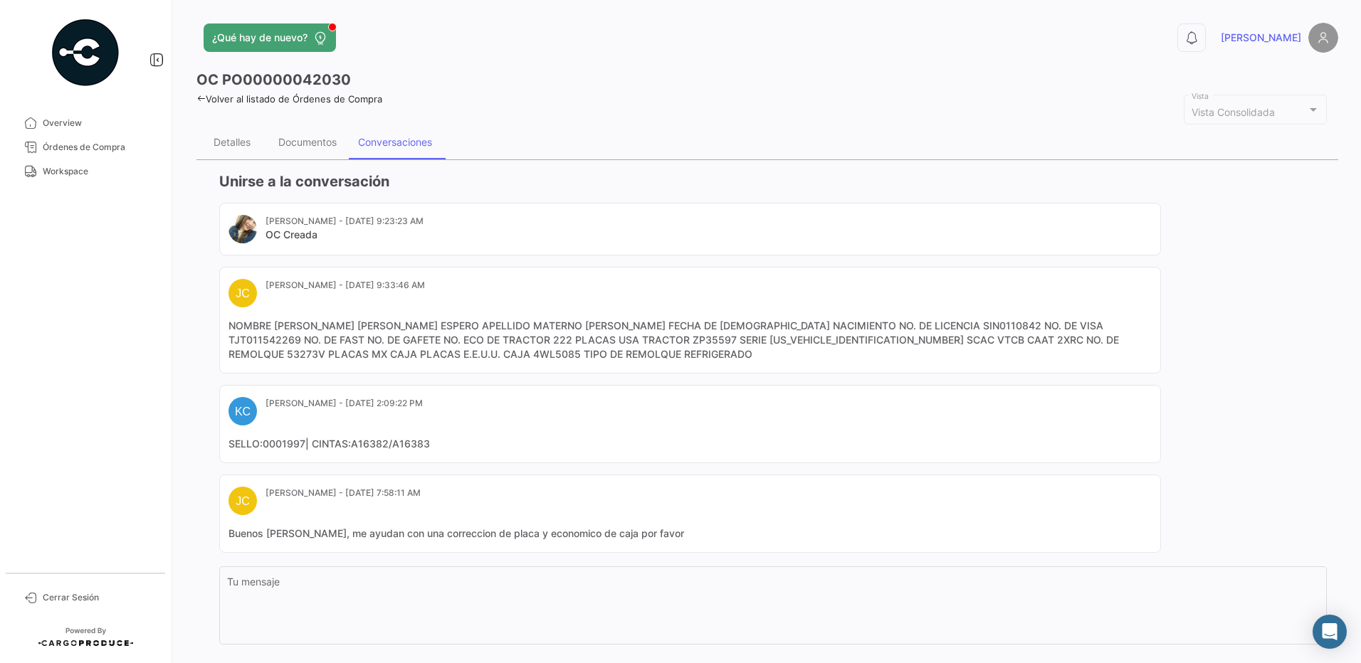
drag, startPoint x: 485, startPoint y: 359, endPoint x: 216, endPoint y: 329, distance: 270.0
click at [216, 329] on app-po-activity "Unirse a la conversación [PERSON_NAME] - [DATE] 9:23:23 AM OC Creada [PERSON_NA…" at bounding box center [767, 436] width 1119 height 529
drag, startPoint x: 216, startPoint y: 329, endPoint x: 357, endPoint y: 344, distance: 141.1
copy mat-card-content "NOMBRE [PERSON_NAME] [PERSON_NAME] ESPERO APELLIDO MATERNO [PERSON_NAME] FECHA …"
click at [90, 174] on span "Workspace" at bounding box center [98, 171] width 111 height 13
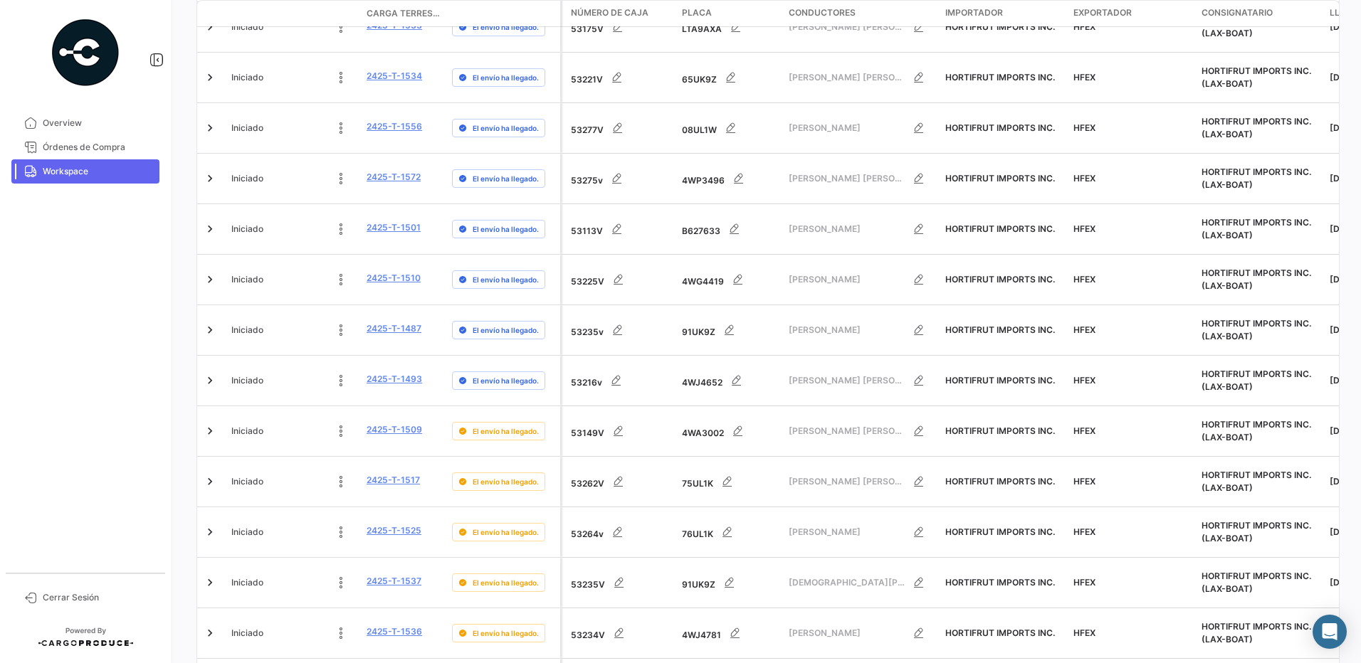
scroll to position [539, 0]
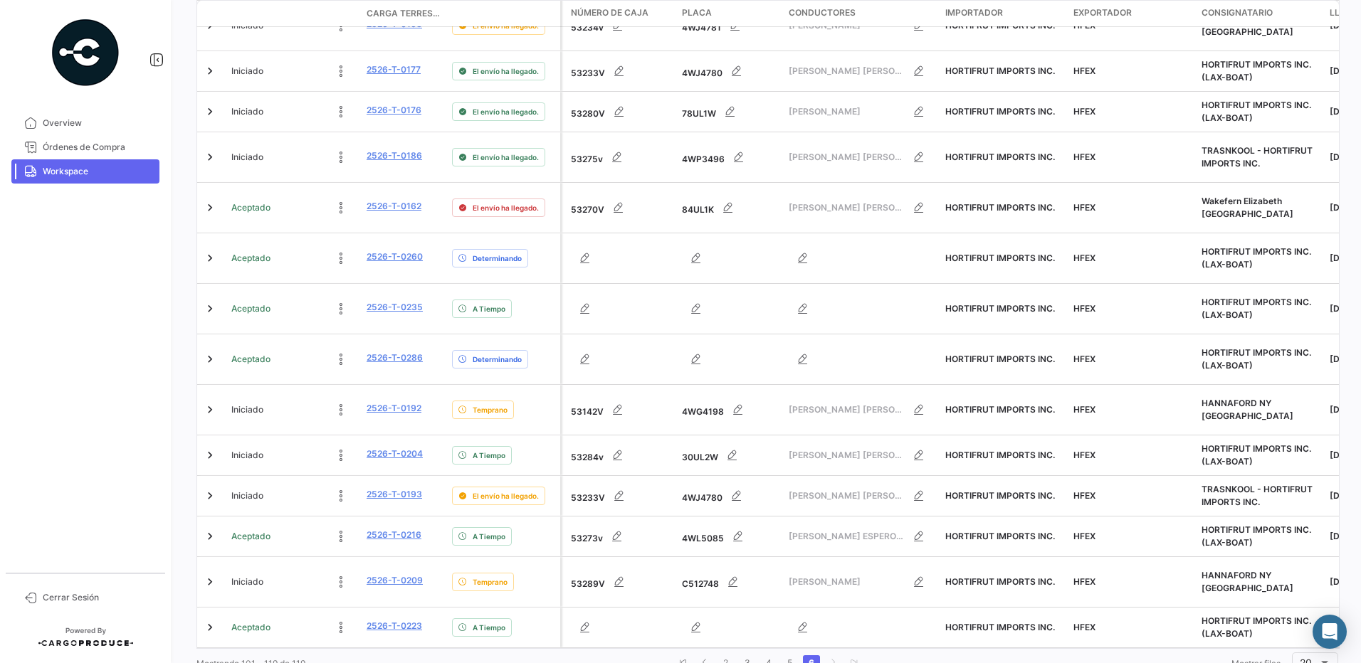
scroll to position [528, 0]
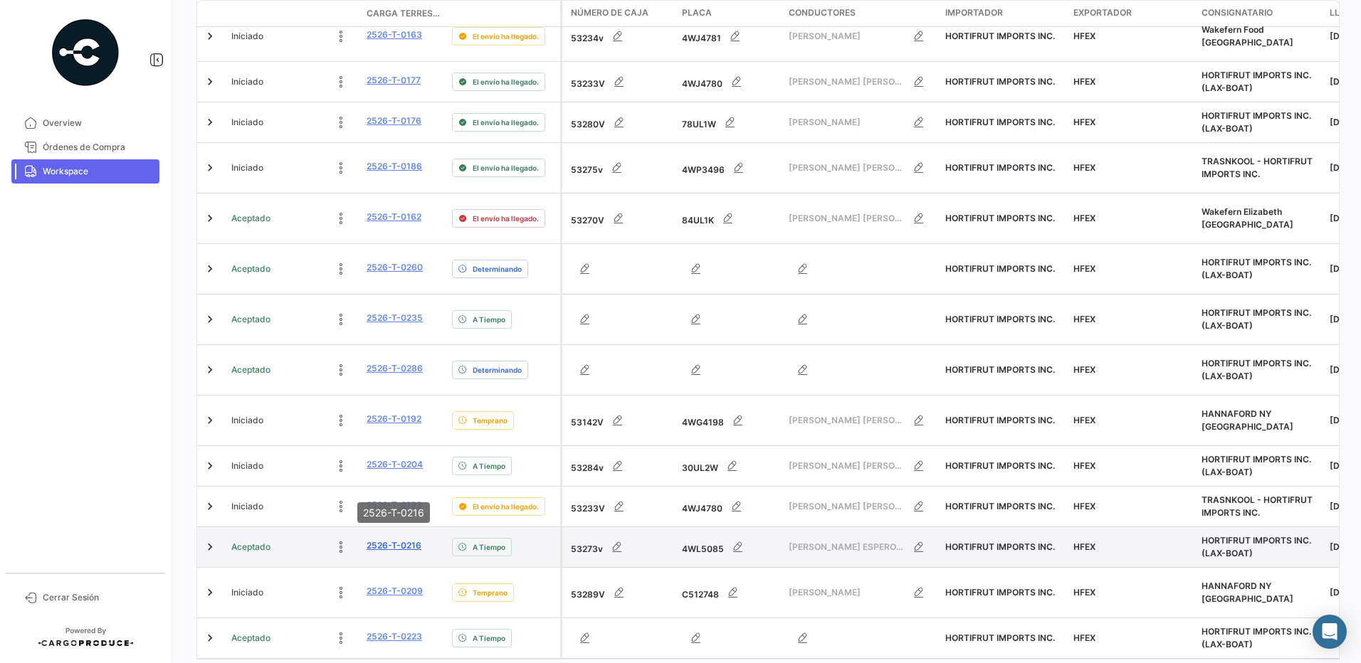
click at [404, 539] on link "2526-T-0216" at bounding box center [394, 545] width 55 height 13
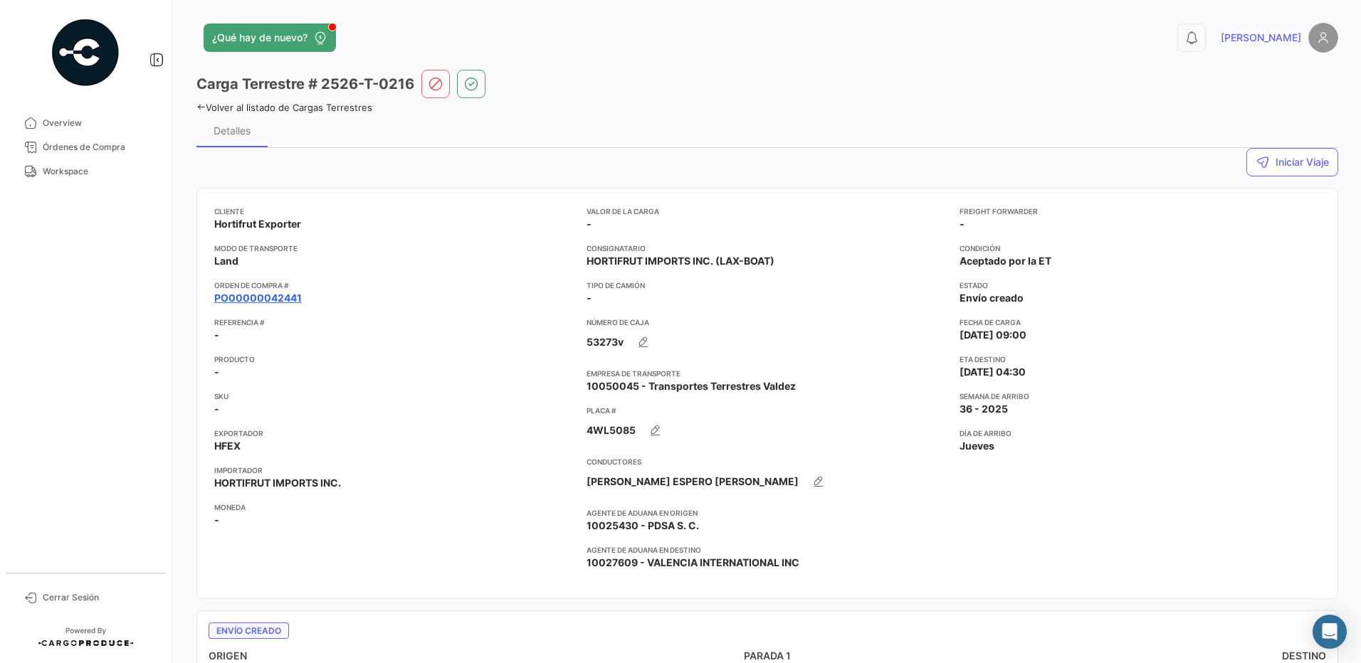
click at [263, 299] on link "PO00000042441" at bounding box center [258, 298] width 88 height 14
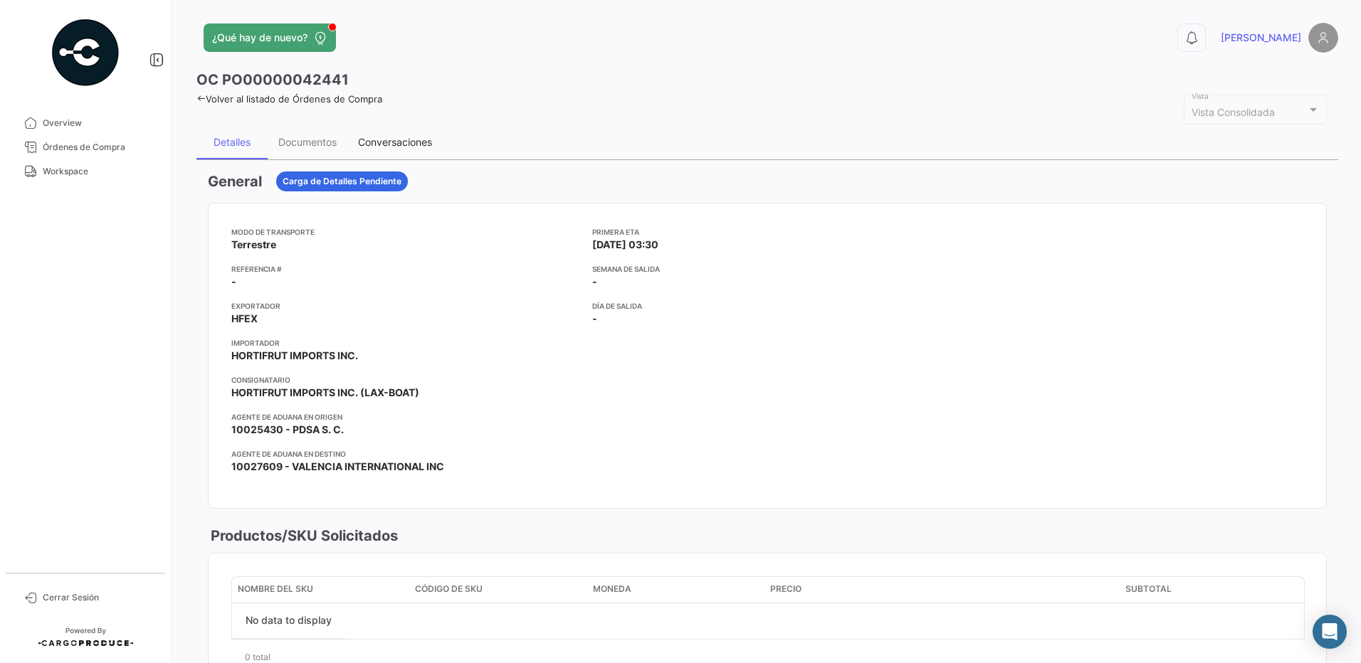
click at [394, 143] on div "Conversaciones" at bounding box center [395, 142] width 74 height 12
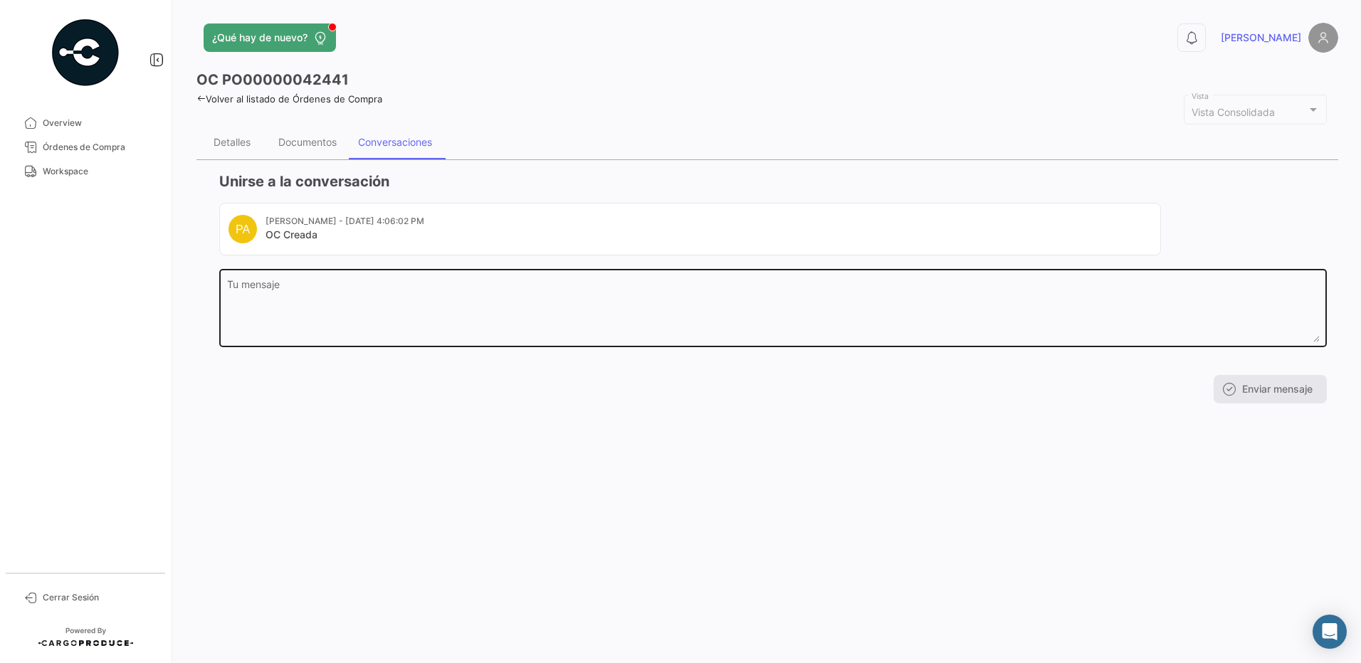
click at [386, 291] on textarea "Tu mensaje" at bounding box center [773, 311] width 1092 height 63
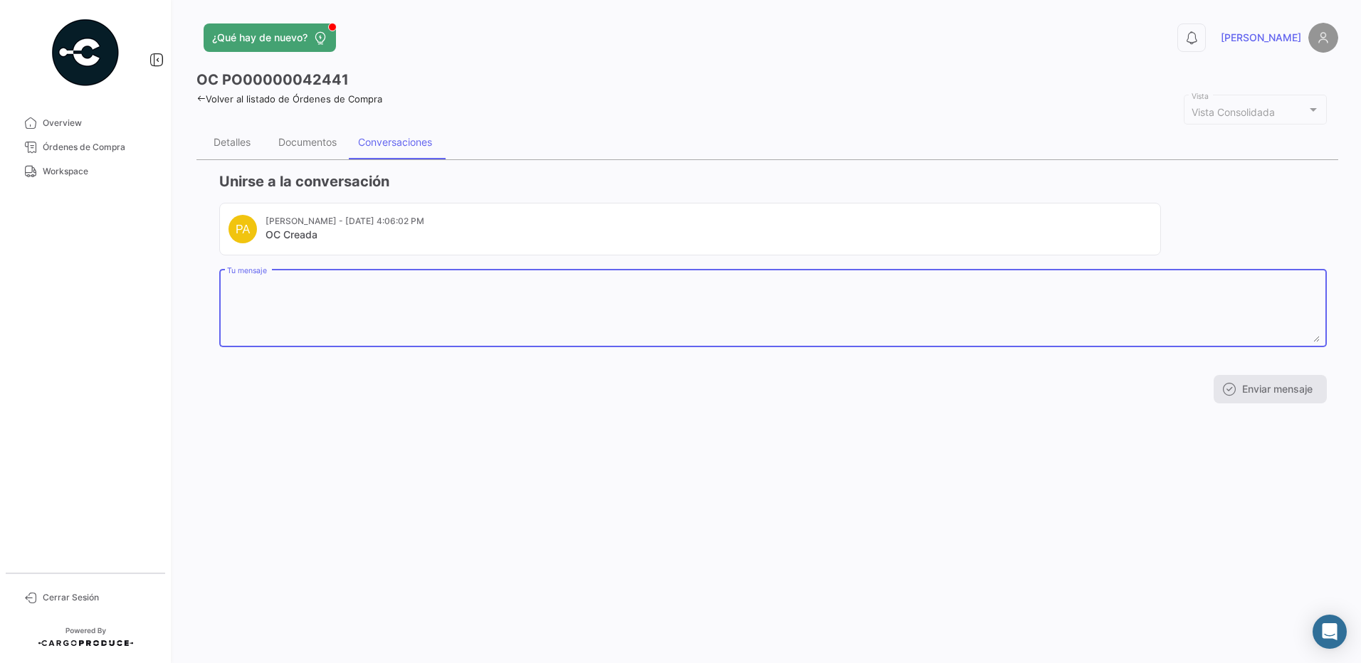
paste textarea "NOMBRE [PERSON_NAME] [PERSON_NAME] ESPERO APELLIDO MATERNO [PERSON_NAME] FECHA …"
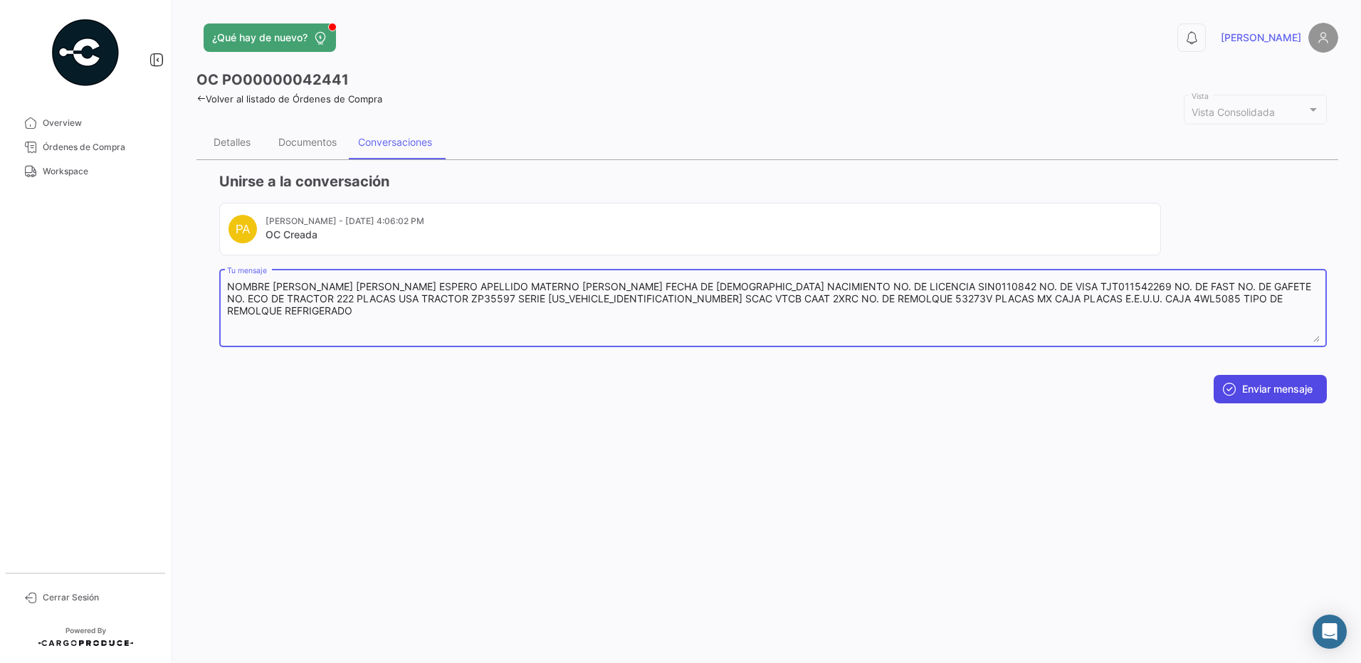
type textarea "NOMBRE [PERSON_NAME] [PERSON_NAME] ESPERO APELLIDO MATERNO [PERSON_NAME] FECHA …"
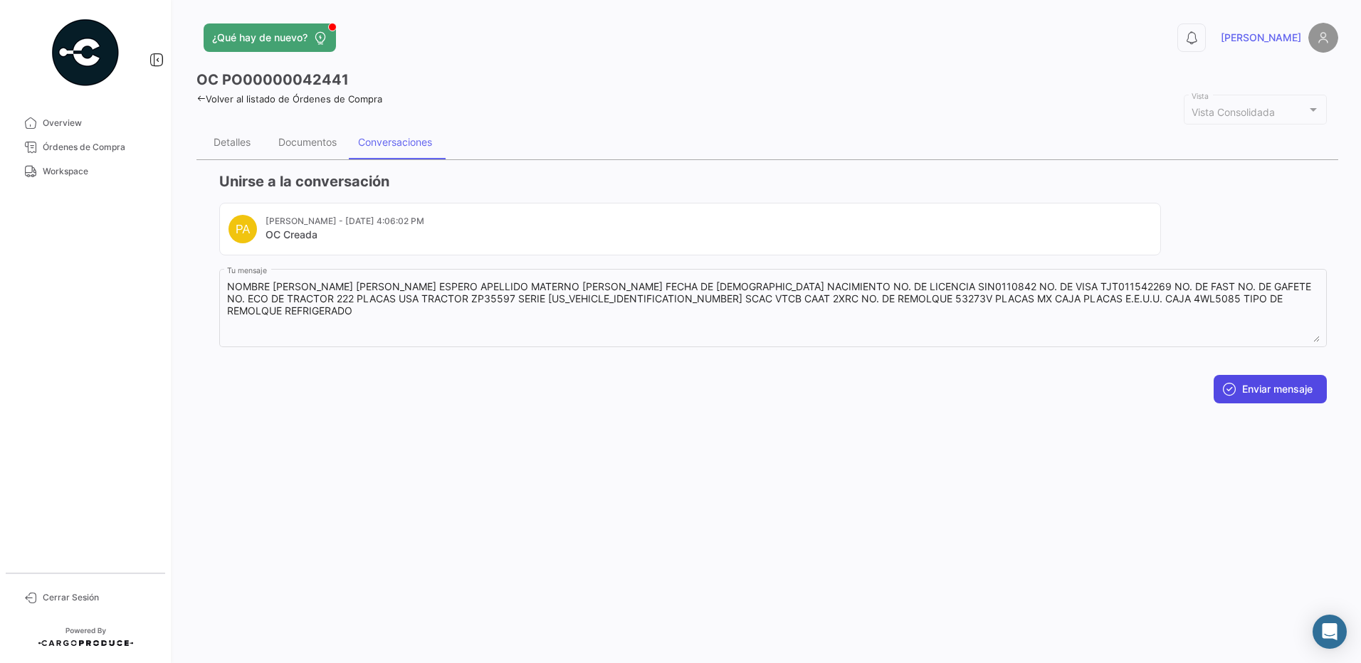
click at [1289, 394] on button "Enviar mensaje" at bounding box center [1269, 389] width 113 height 28
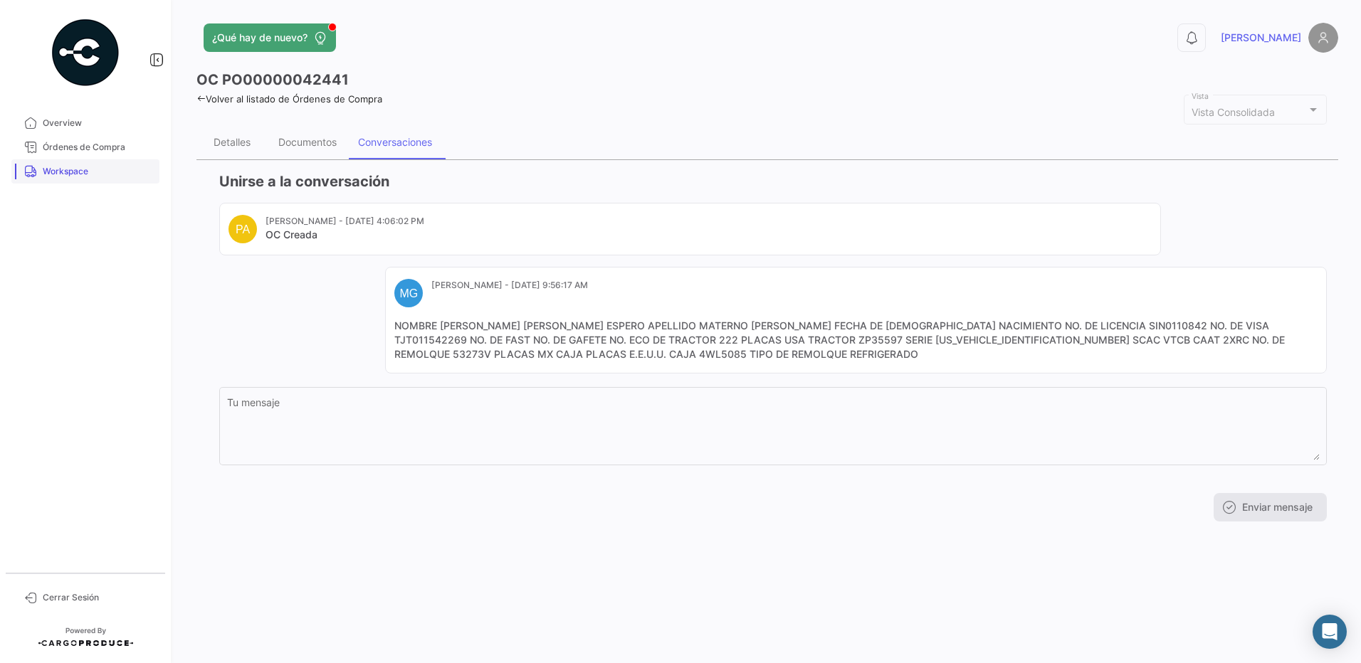
click at [45, 172] on span "Workspace" at bounding box center [98, 171] width 111 height 13
